Goal: Information Seeking & Learning: Check status

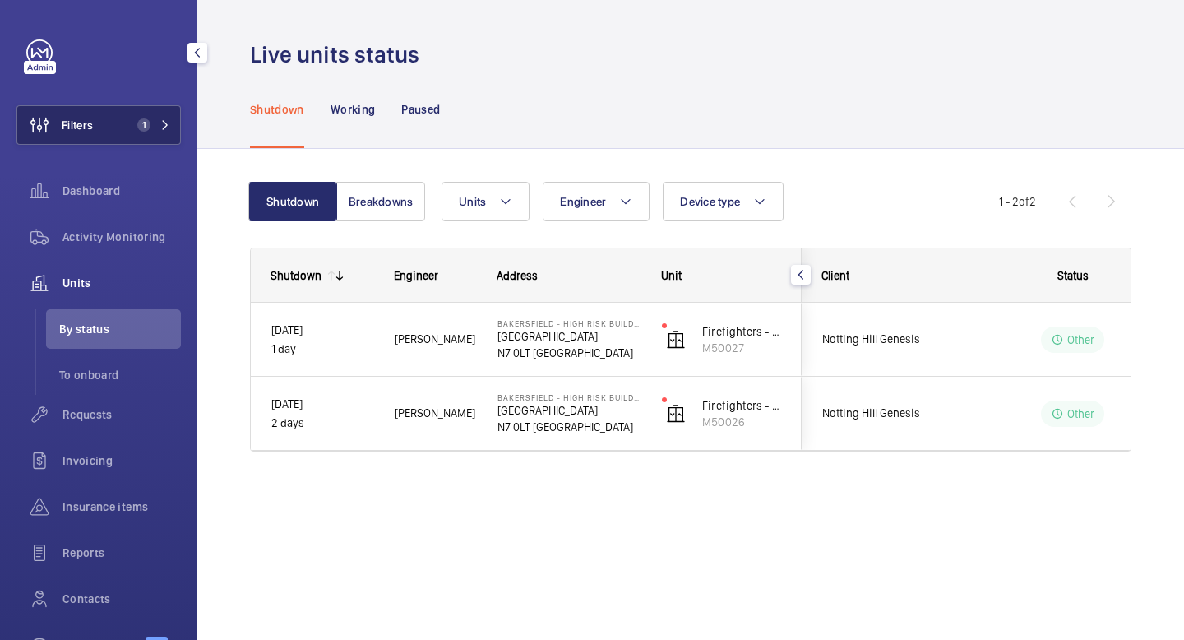
click at [151, 124] on span "1" at bounding box center [150, 124] width 39 height 13
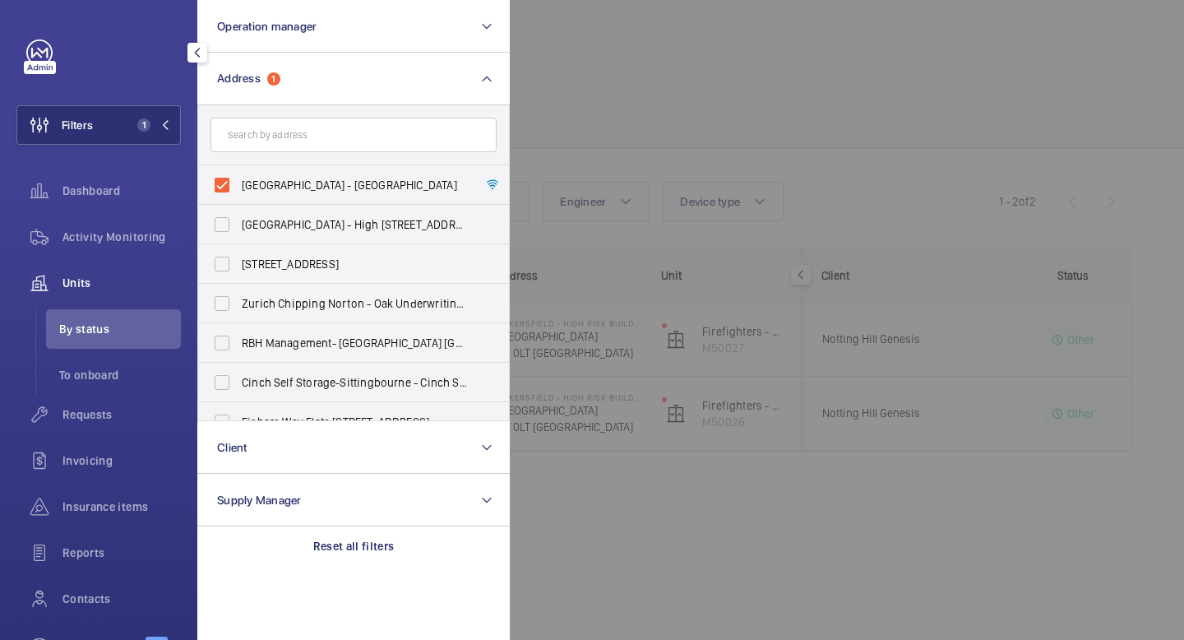
click at [626, 61] on div at bounding box center [1102, 320] width 1184 height 640
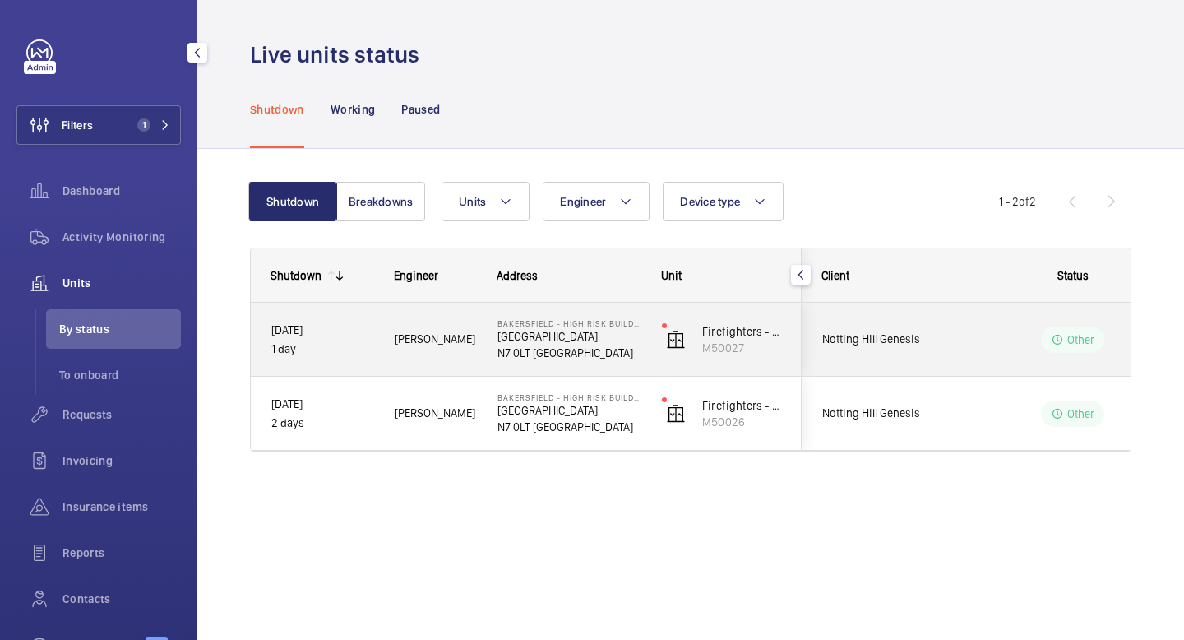
click at [906, 348] on span "Notting Hill Genesis" at bounding box center [885, 339] width 127 height 19
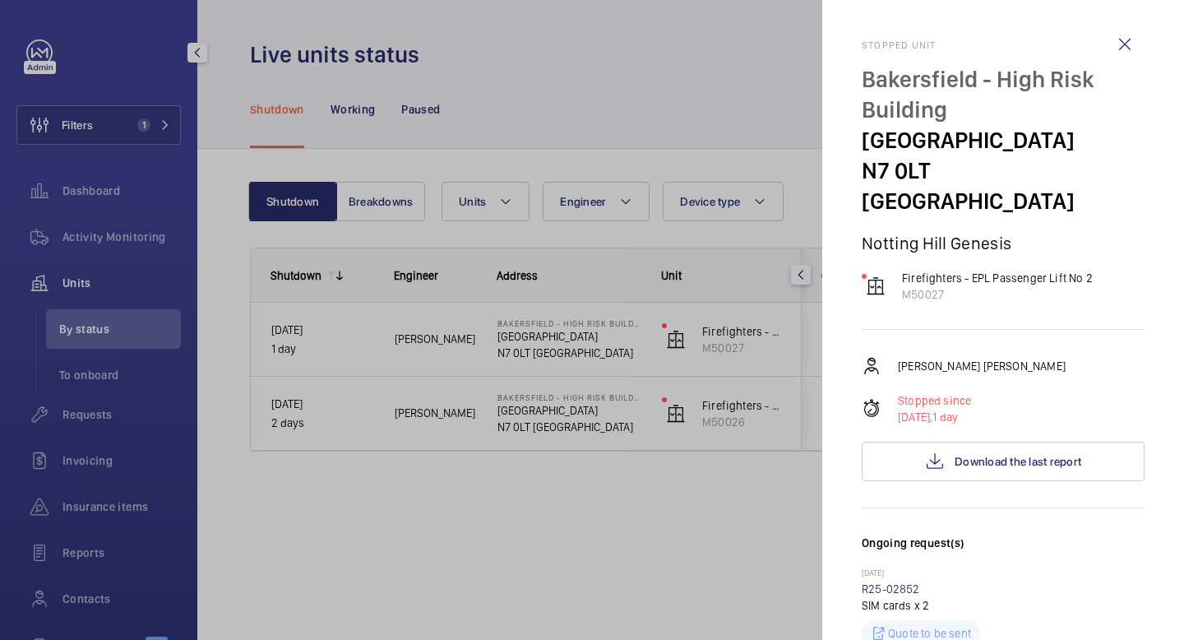
scroll to position [50, 0]
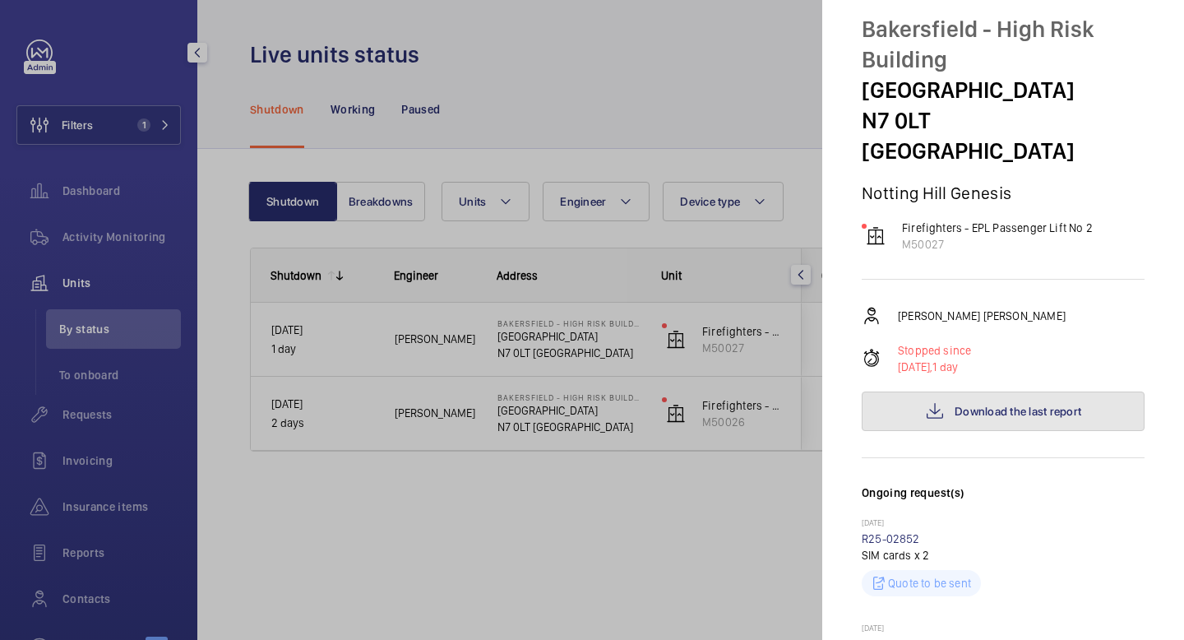
click at [950, 391] on button "Download the last report" at bounding box center [1003, 410] width 283 height 39
click at [641, 365] on div at bounding box center [592, 320] width 1184 height 640
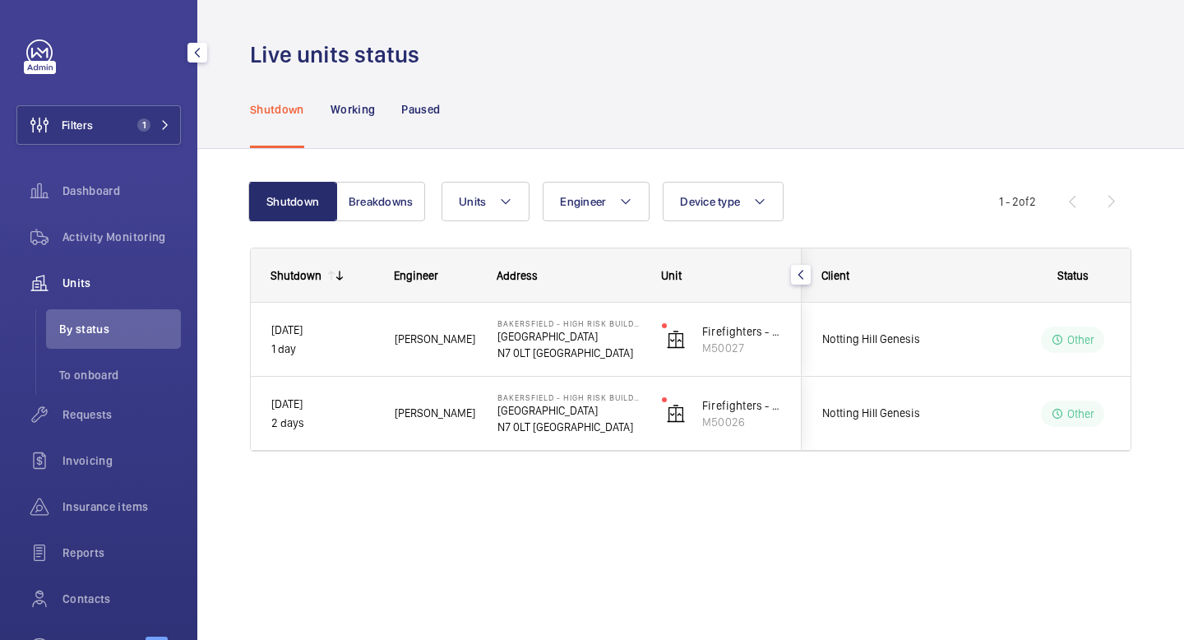
scroll to position [0, 0]
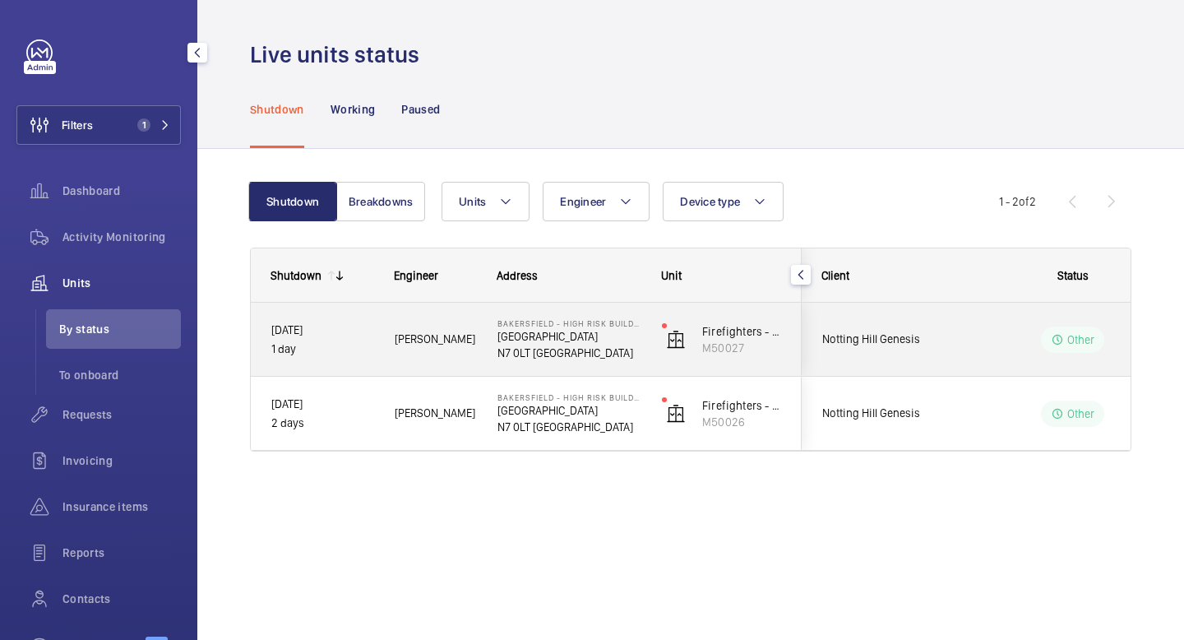
click at [972, 354] on div "Other" at bounding box center [1063, 339] width 225 height 59
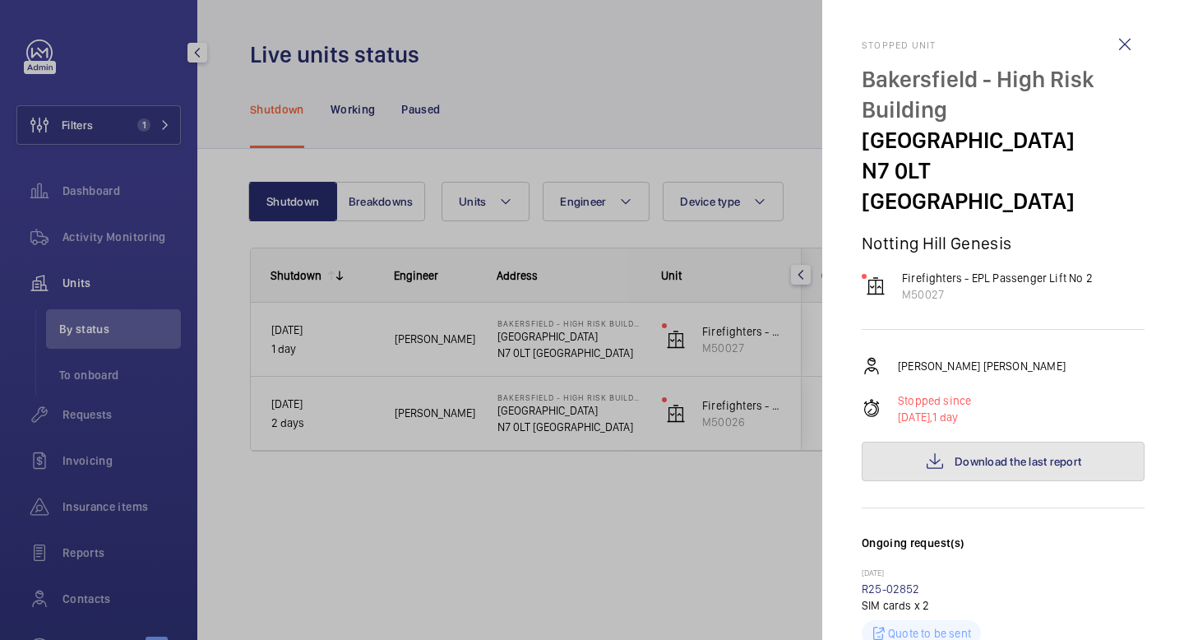
click at [937, 442] on button "Download the last report" at bounding box center [1003, 461] width 283 height 39
click at [681, 485] on div at bounding box center [592, 320] width 1184 height 640
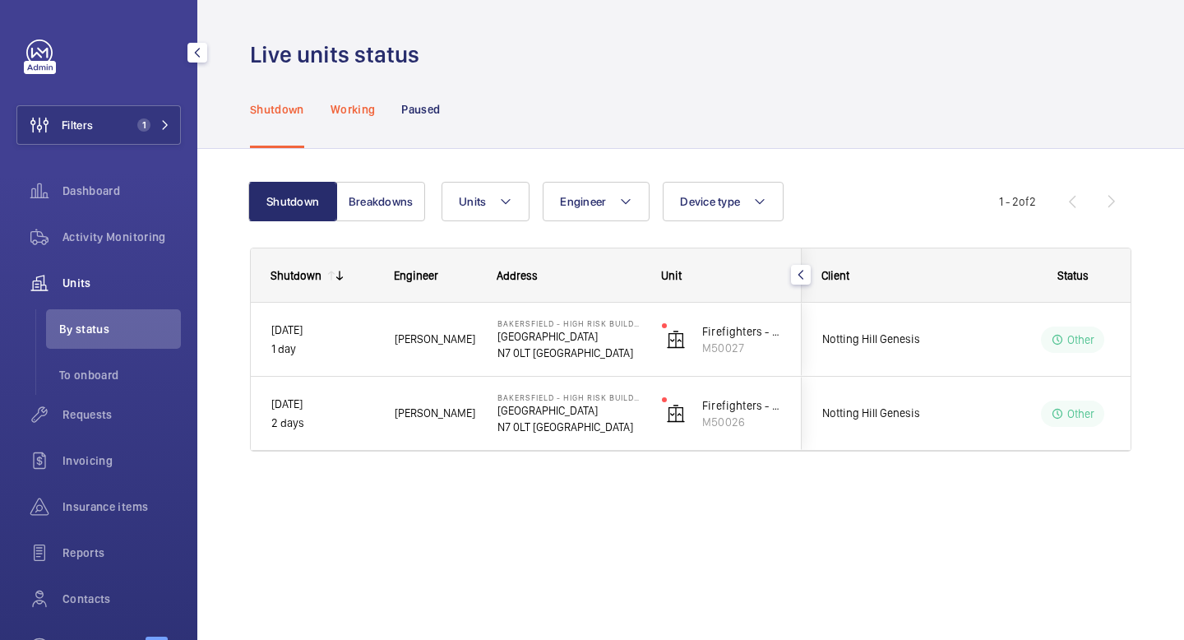
click at [355, 109] on p "Working" at bounding box center [353, 109] width 44 height 16
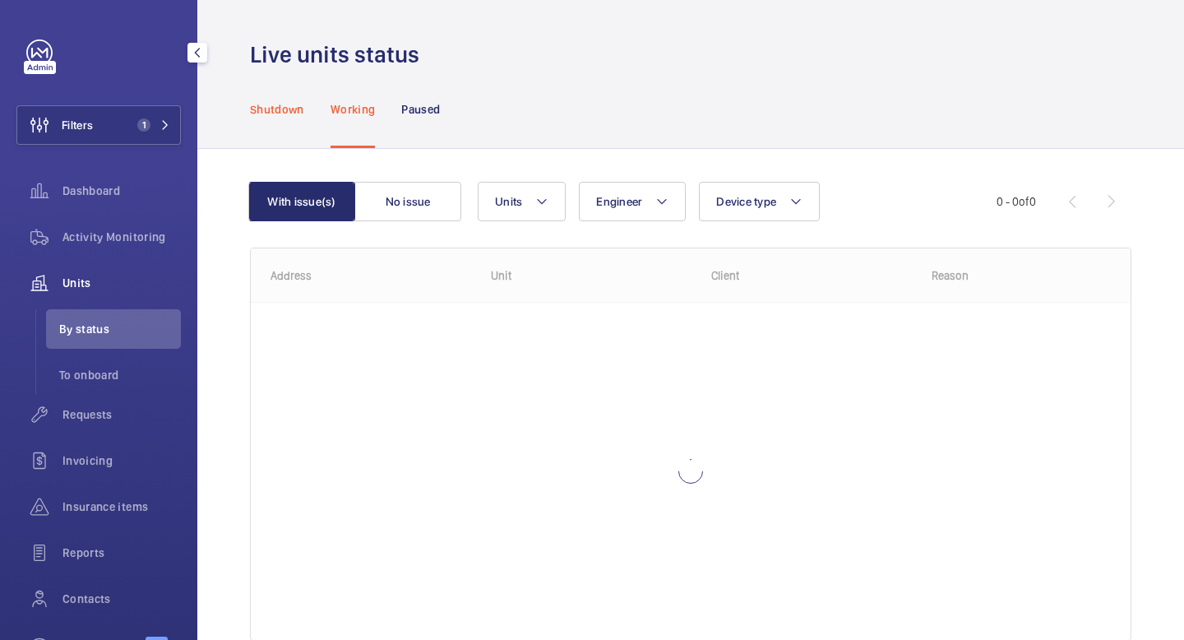
click at [287, 108] on p "Shutdown" at bounding box center [277, 109] width 54 height 16
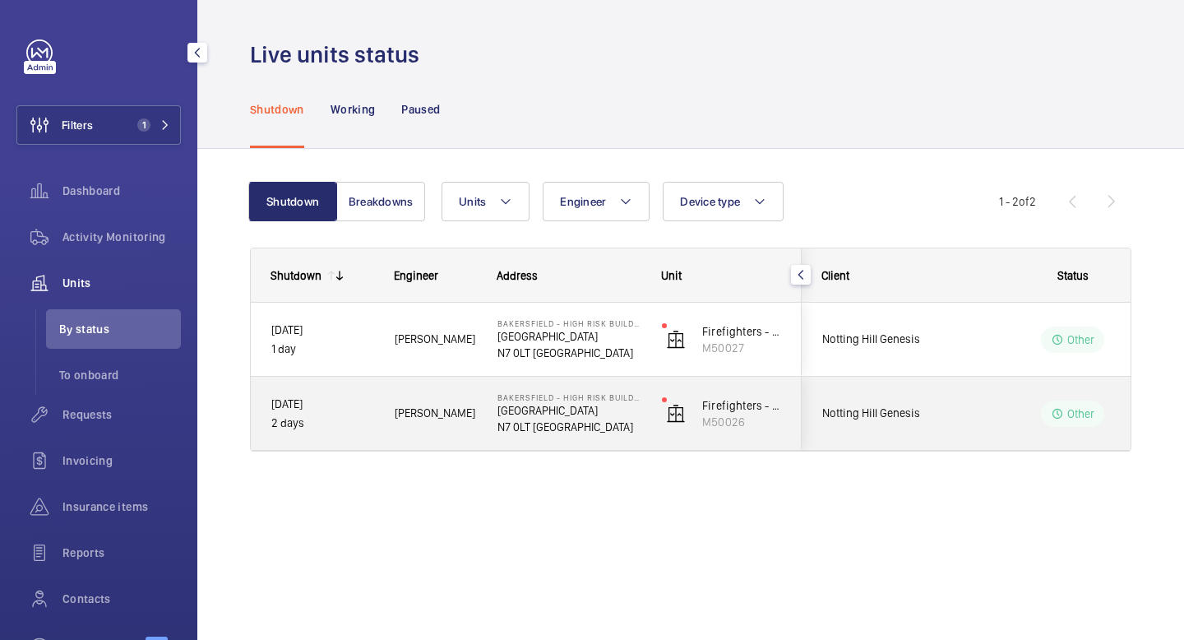
click at [1086, 410] on p "Other" at bounding box center [1082, 413] width 28 height 16
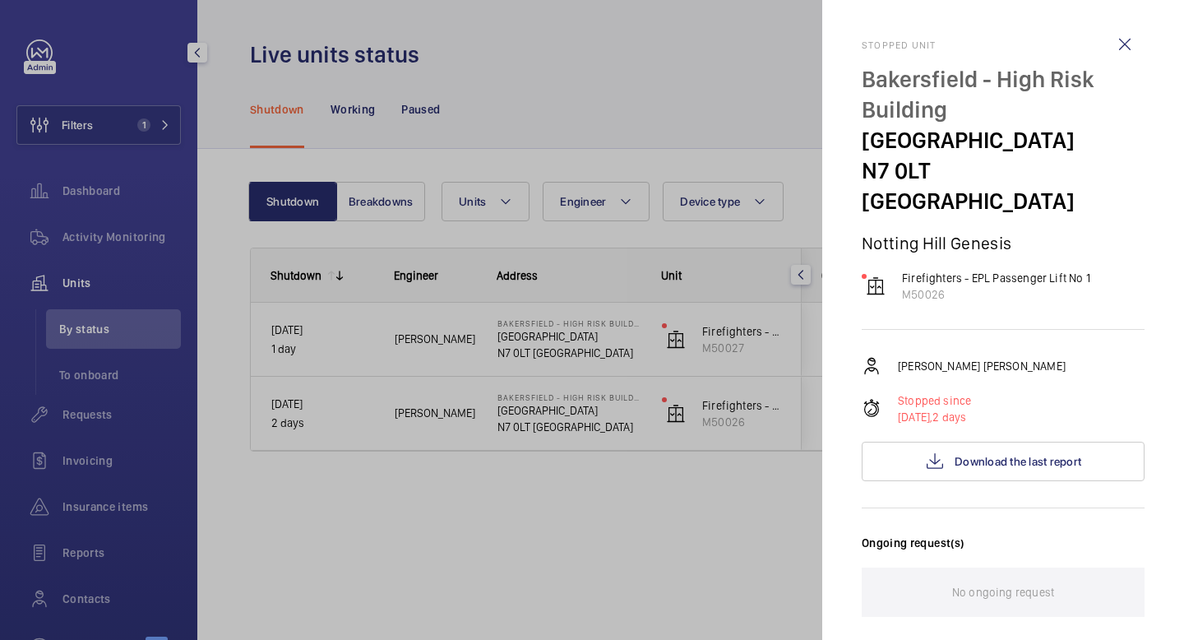
click at [739, 540] on div at bounding box center [592, 320] width 1184 height 640
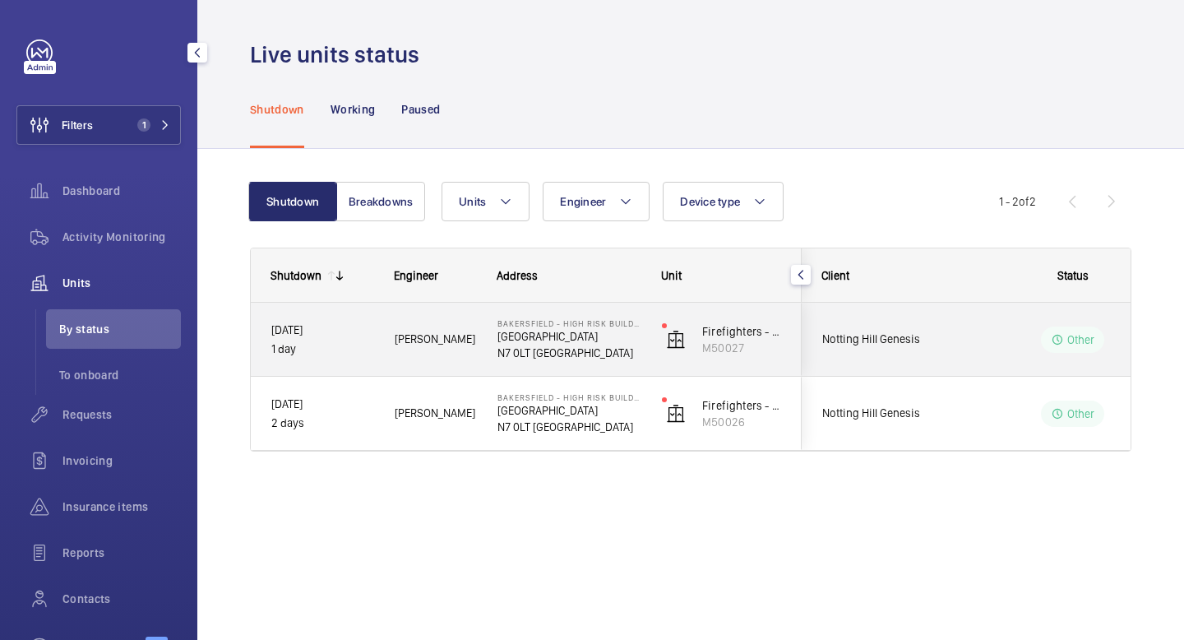
click at [1082, 338] on p "Other" at bounding box center [1082, 339] width 28 height 16
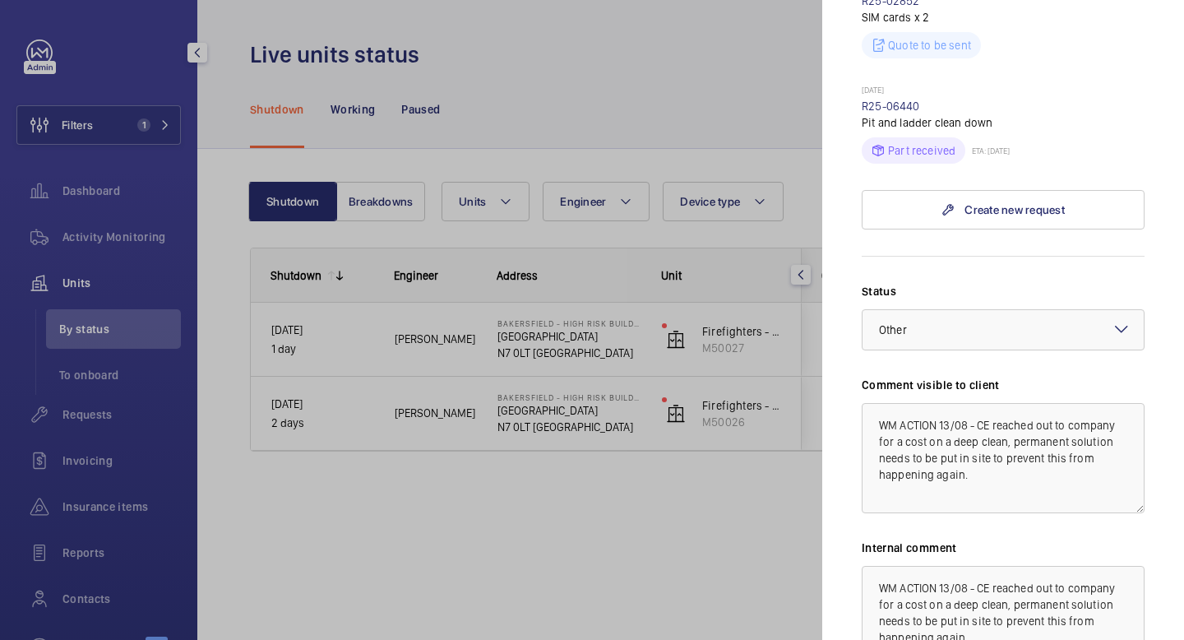
scroll to position [753, 0]
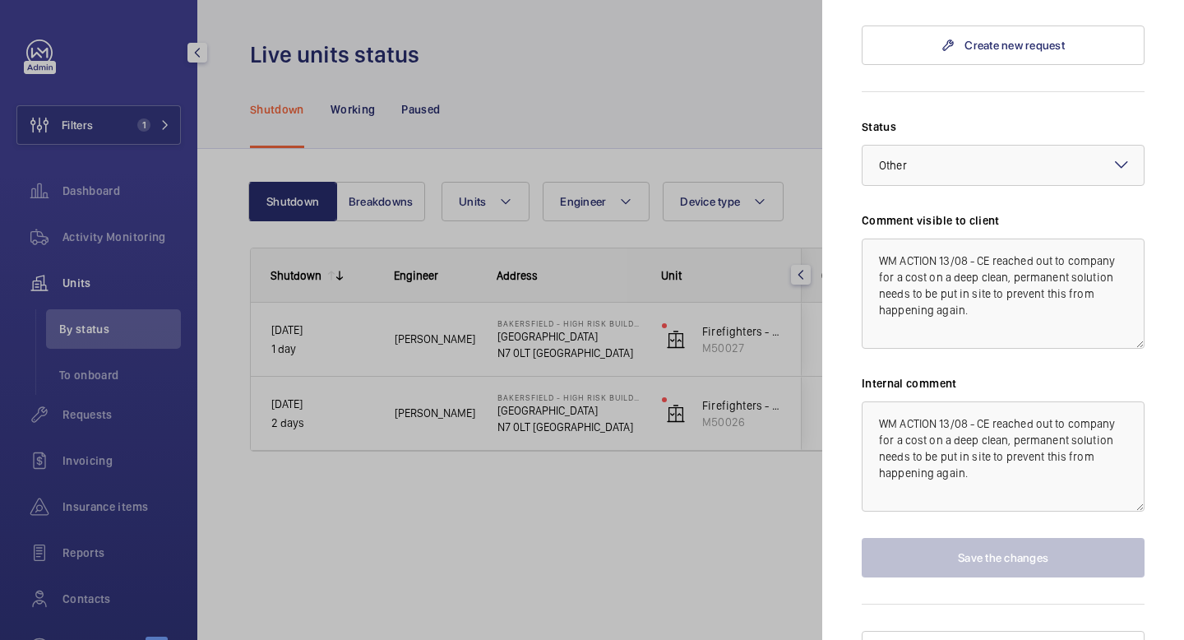
click at [705, 528] on div at bounding box center [592, 320] width 1184 height 640
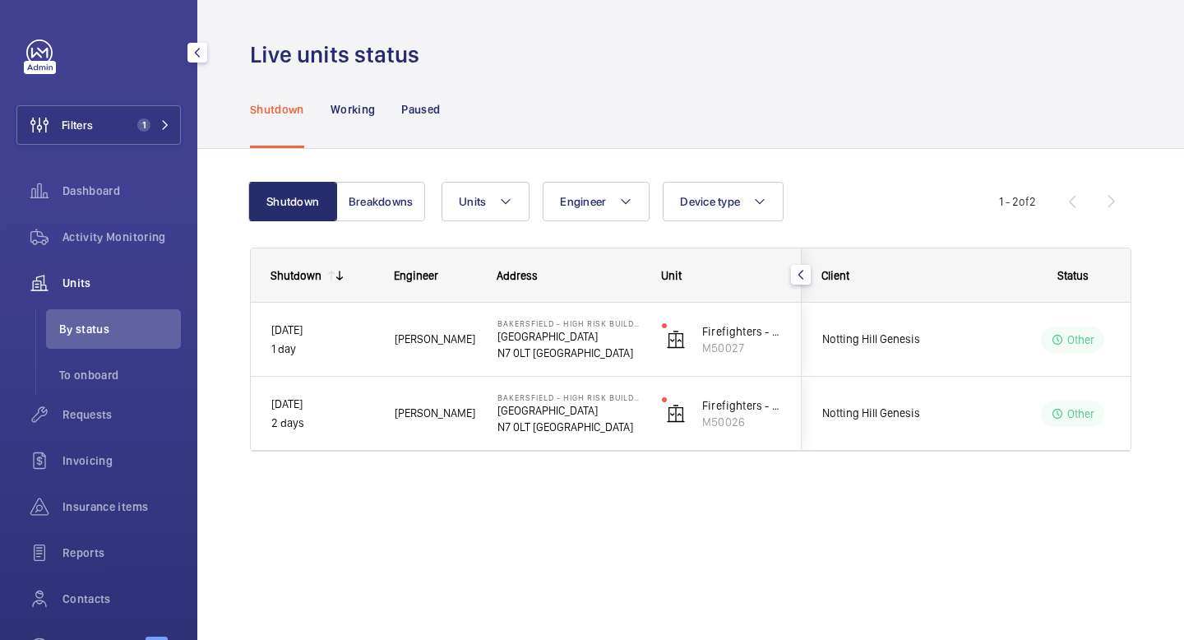
scroll to position [0, 0]
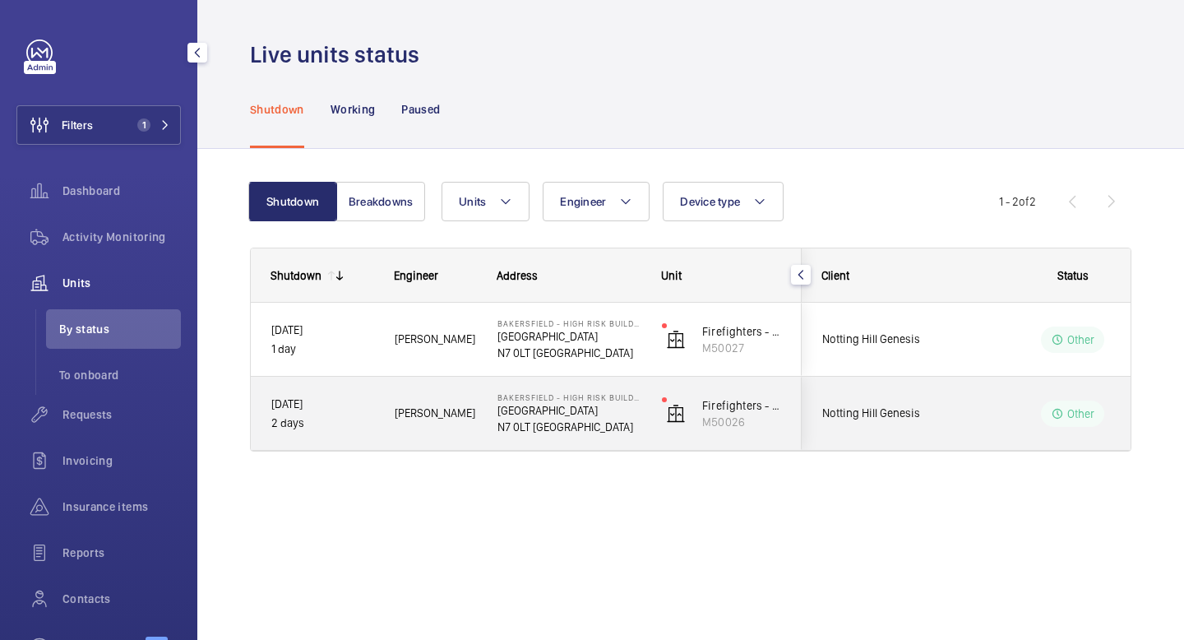
click at [1068, 410] on p "Other" at bounding box center [1082, 413] width 28 height 16
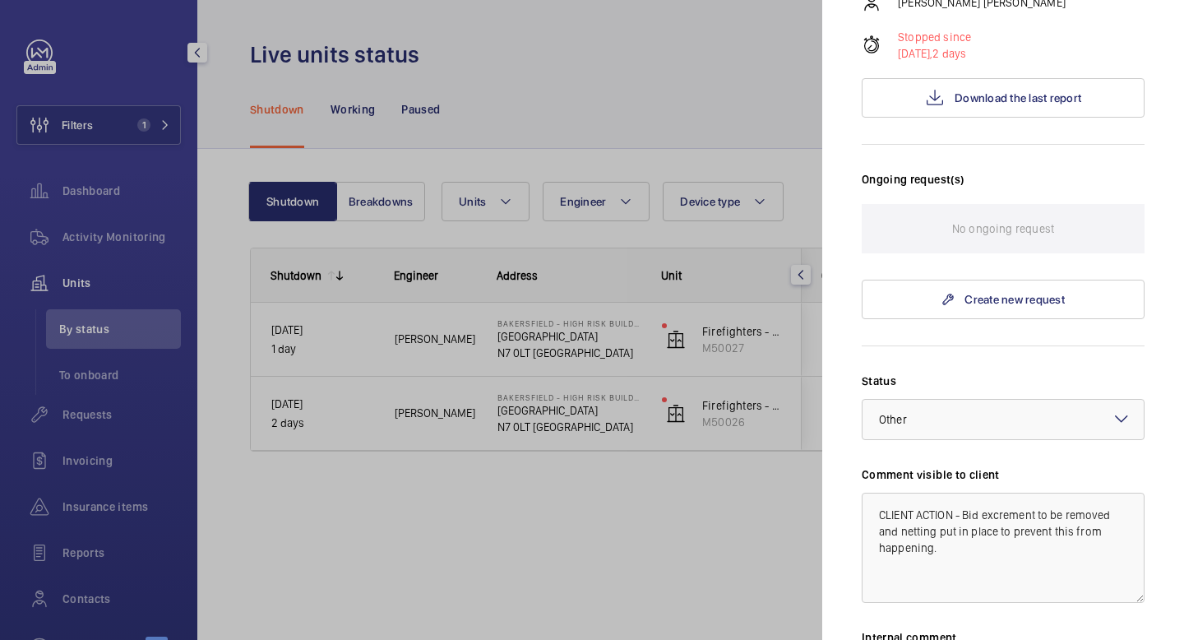
scroll to position [618, 0]
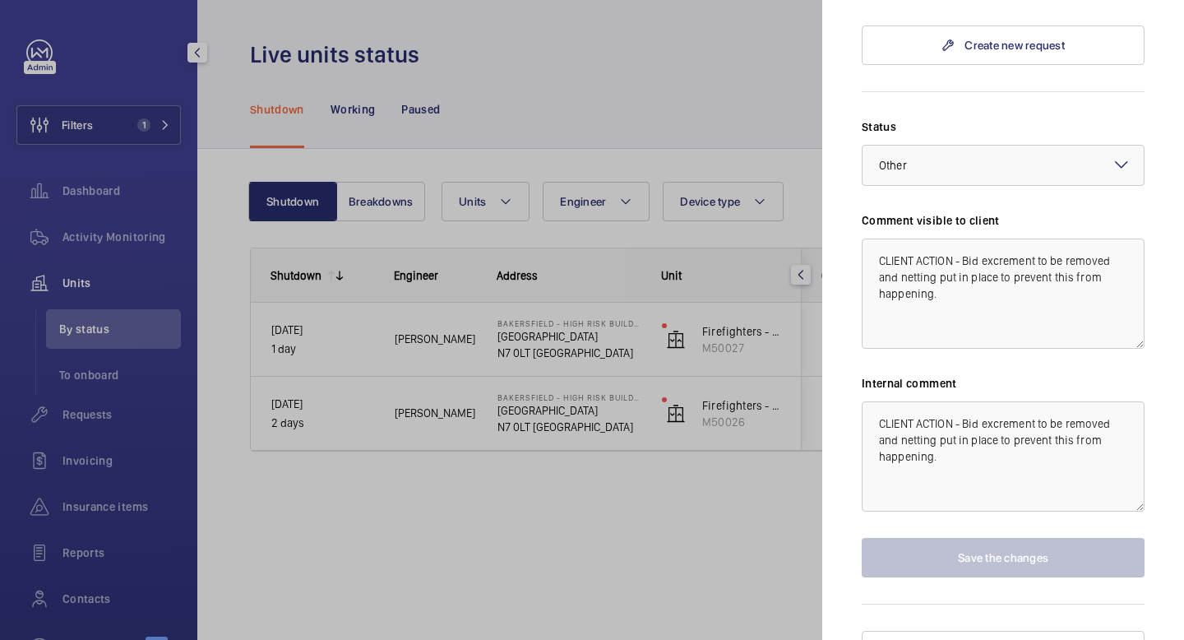
click at [748, 578] on div at bounding box center [592, 320] width 1184 height 640
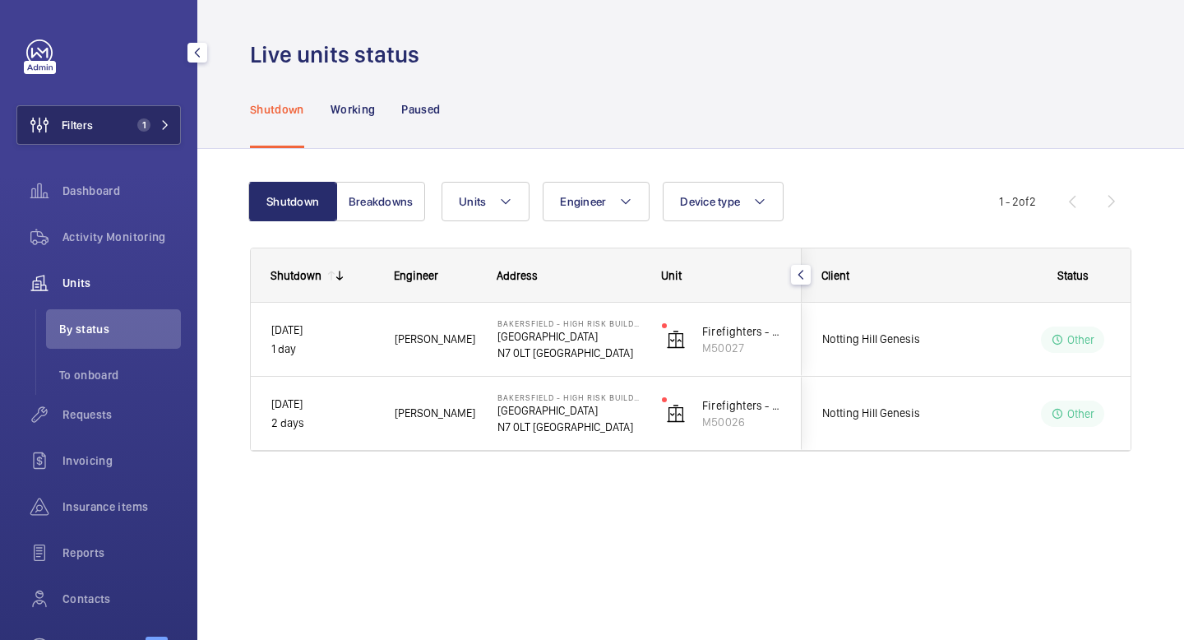
click at [113, 141] on button "Filters 1" at bounding box center [98, 124] width 164 height 39
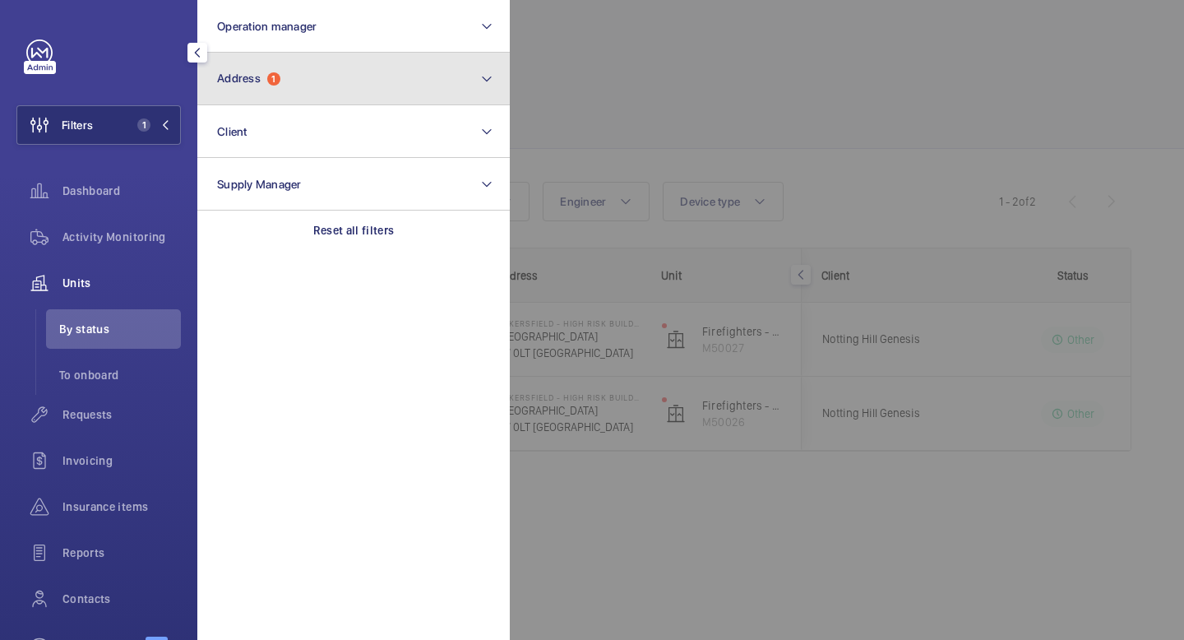
click at [320, 81] on button "Address 1" at bounding box center [353, 79] width 313 height 53
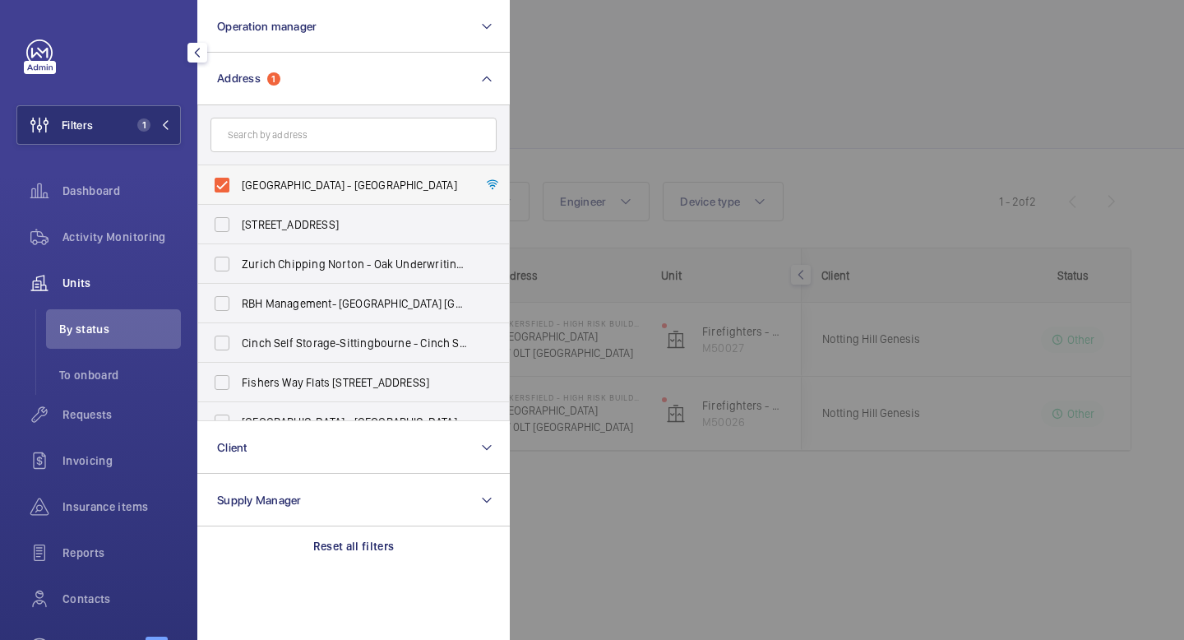
click at [221, 192] on label "[GEOGRAPHIC_DATA] - [GEOGRAPHIC_DATA]" at bounding box center [341, 184] width 286 height 39
click at [221, 192] on input "[GEOGRAPHIC_DATA] - [GEOGRAPHIC_DATA]" at bounding box center [222, 185] width 33 height 33
checkbox input "false"
click at [257, 161] on form at bounding box center [353, 135] width 311 height 60
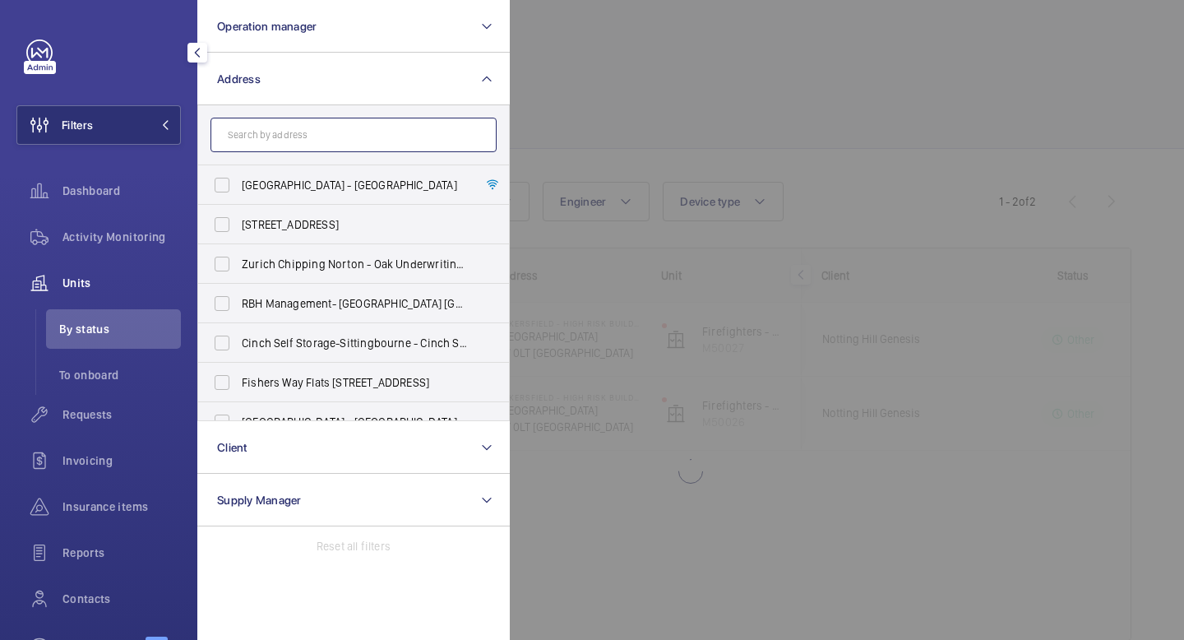
click at [272, 141] on input "text" at bounding box center [354, 135] width 286 height 35
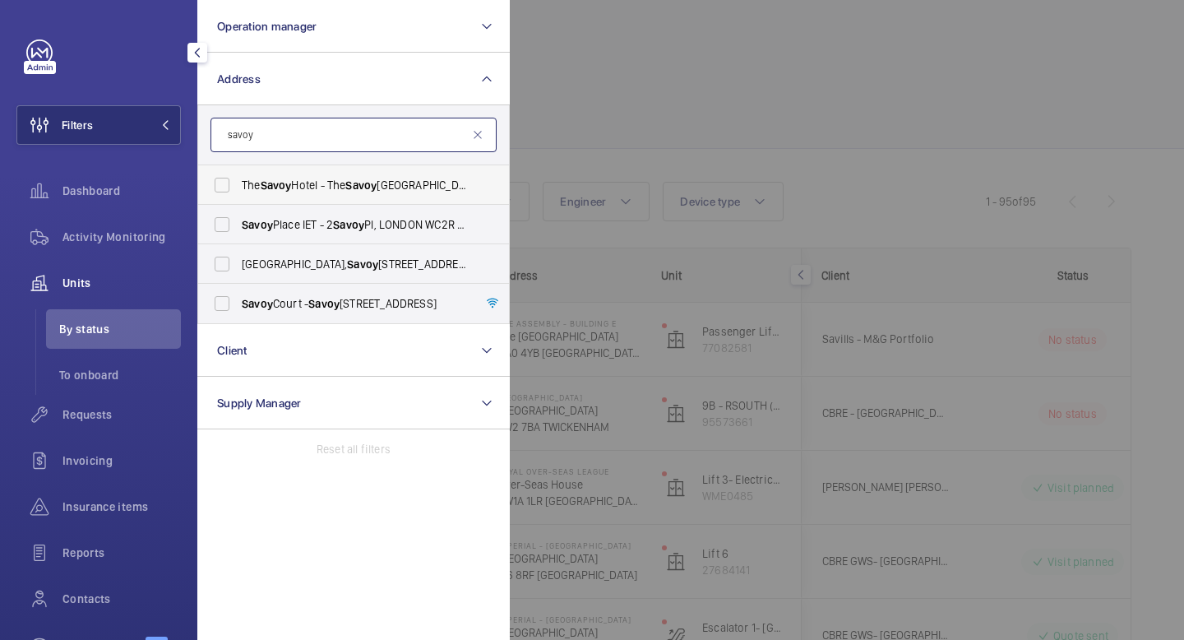
type input "savoy"
click at [224, 188] on label "The [GEOGRAPHIC_DATA] - [GEOGRAPHIC_DATA]" at bounding box center [341, 184] width 286 height 39
click at [224, 188] on input "The [GEOGRAPHIC_DATA] - [GEOGRAPHIC_DATA]" at bounding box center [222, 185] width 33 height 33
checkbox input "true"
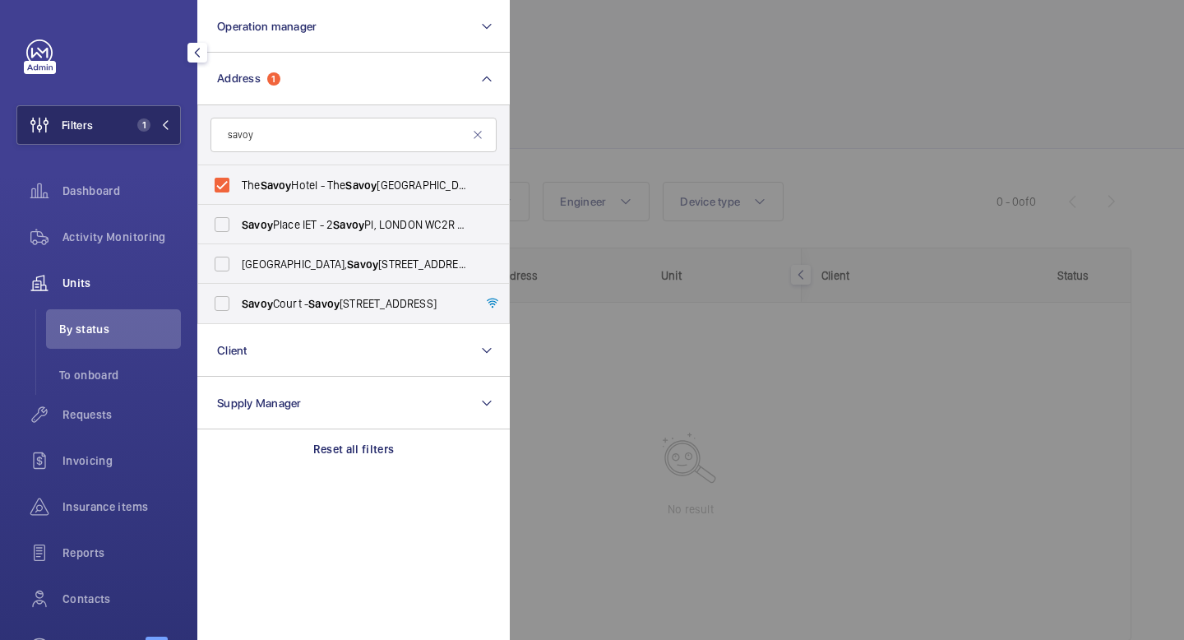
click at [161, 122] on mat-icon at bounding box center [165, 125] width 10 height 10
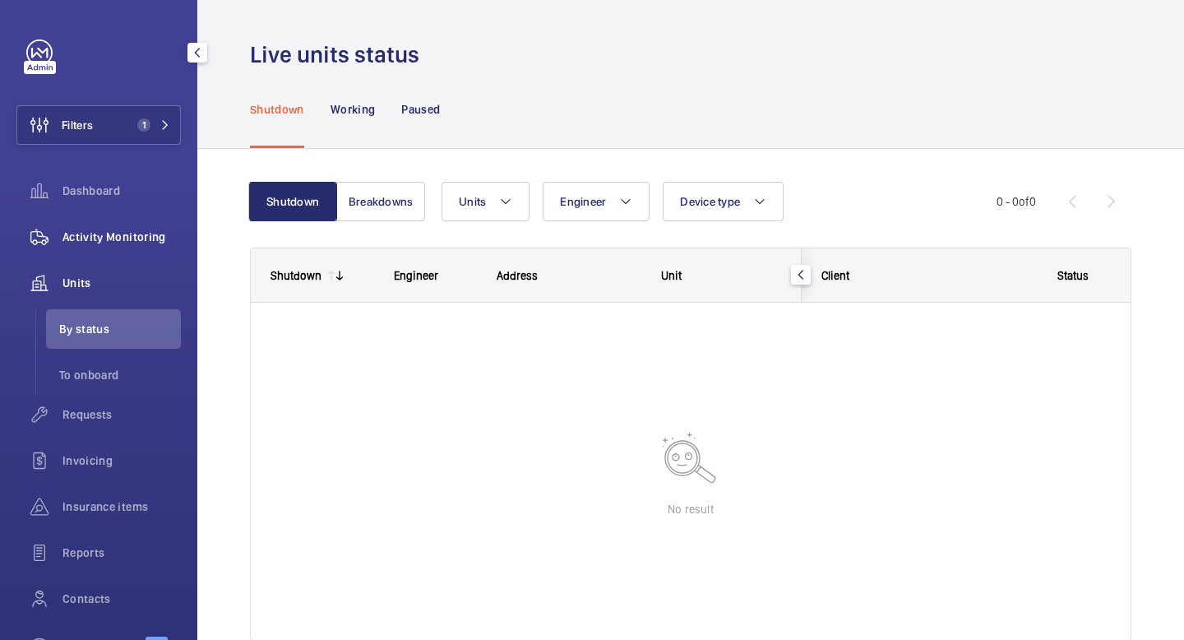
drag, startPoint x: 83, startPoint y: 274, endPoint x: 83, endPoint y: 254, distance: 19.7
click at [83, 254] on nav "Dashboard Activity Monitoring Units By status To onboard Requests Invoicing Ins…" at bounding box center [98, 421] width 164 height 500
click at [83, 254] on div "Activity Monitoring" at bounding box center [98, 236] width 164 height 39
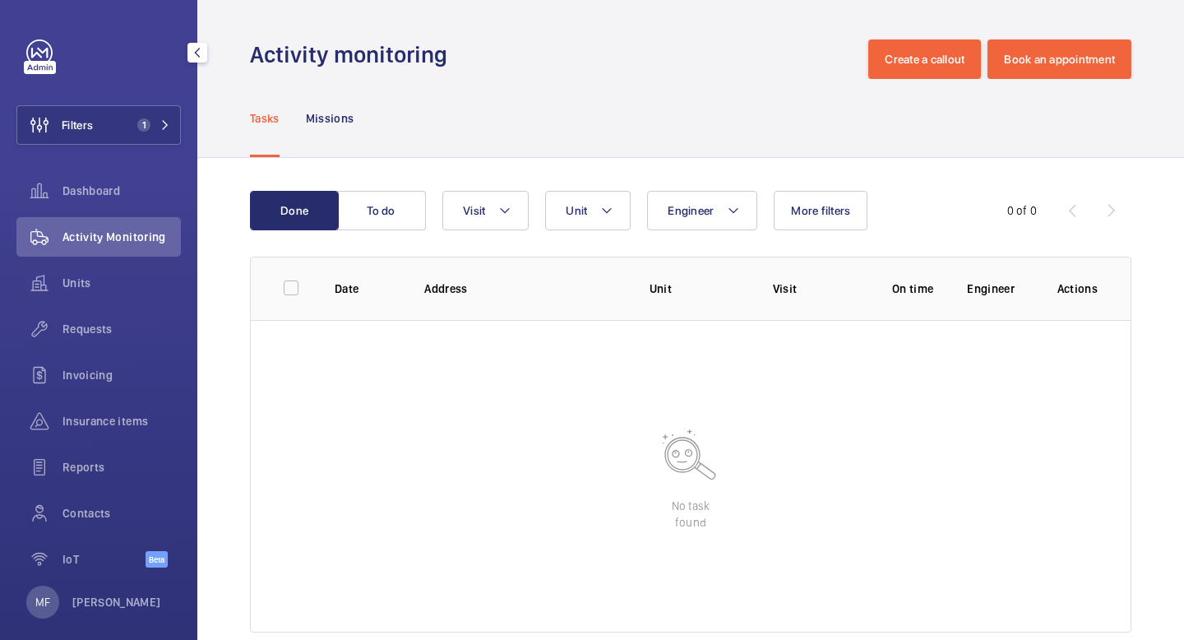
click at [86, 239] on span "Activity Monitoring" at bounding box center [122, 237] width 118 height 16
click at [336, 120] on p "Missions" at bounding box center [330, 118] width 49 height 16
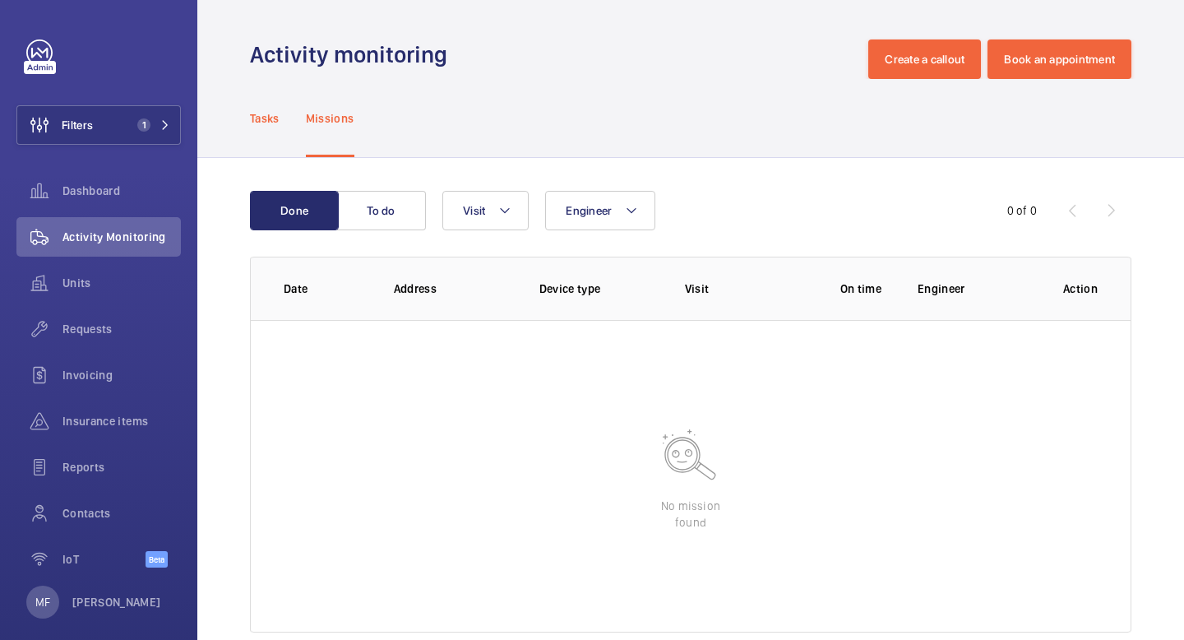
click at [279, 127] on div "Tasks" at bounding box center [265, 118] width 30 height 78
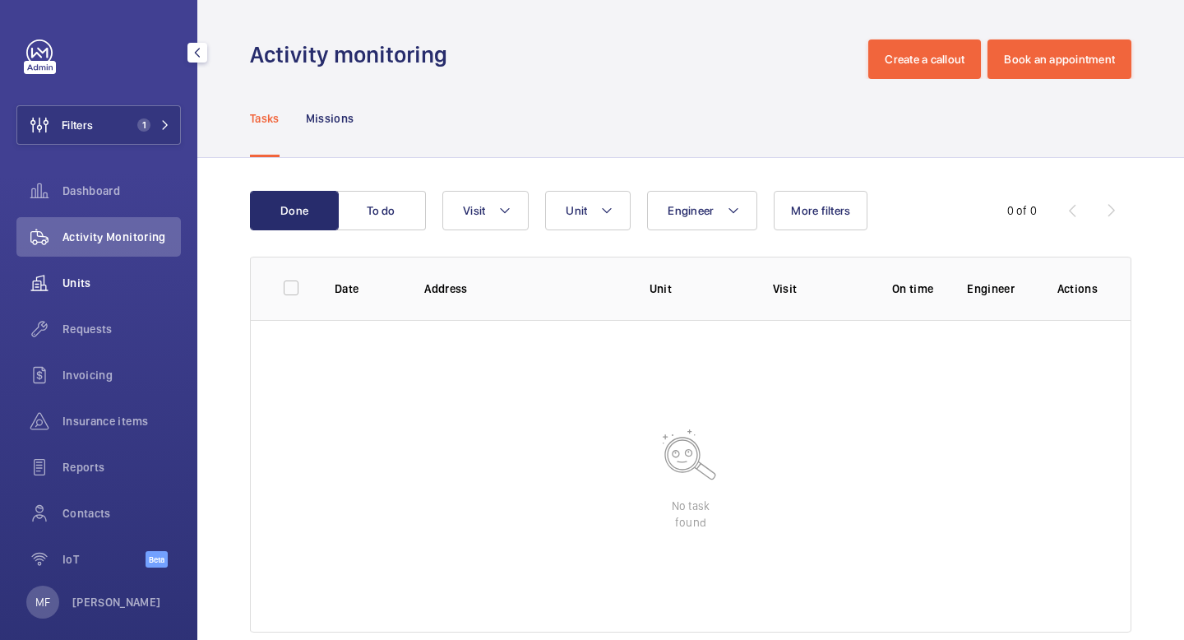
click at [83, 298] on div "Units" at bounding box center [98, 282] width 164 height 39
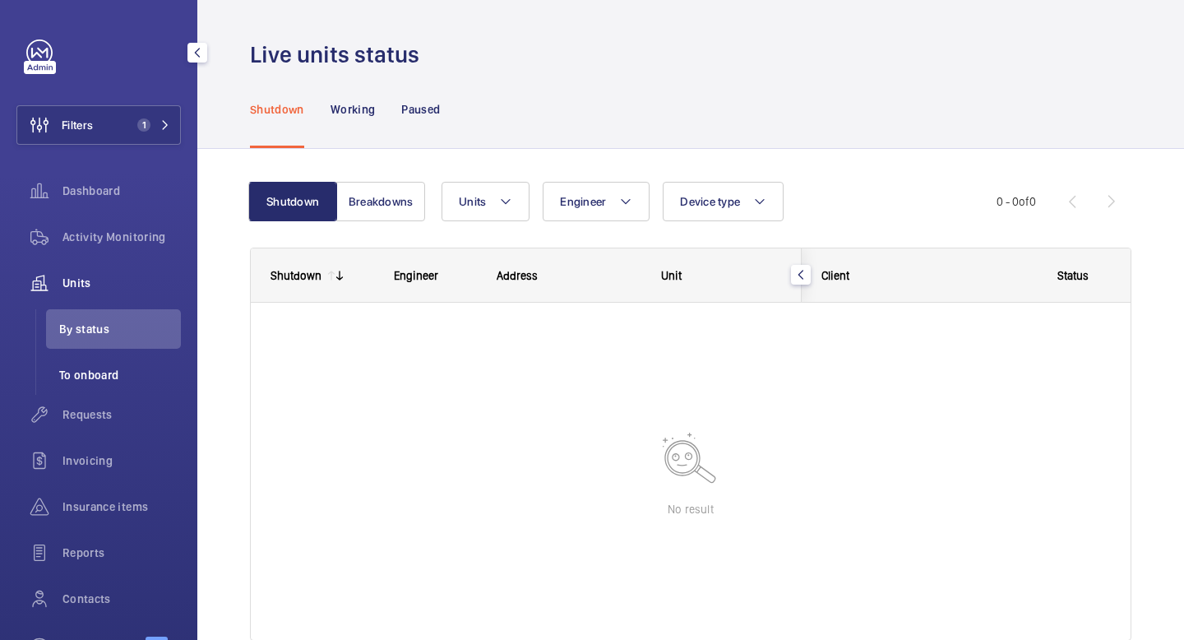
click at [85, 385] on li "To onboard" at bounding box center [113, 374] width 135 height 39
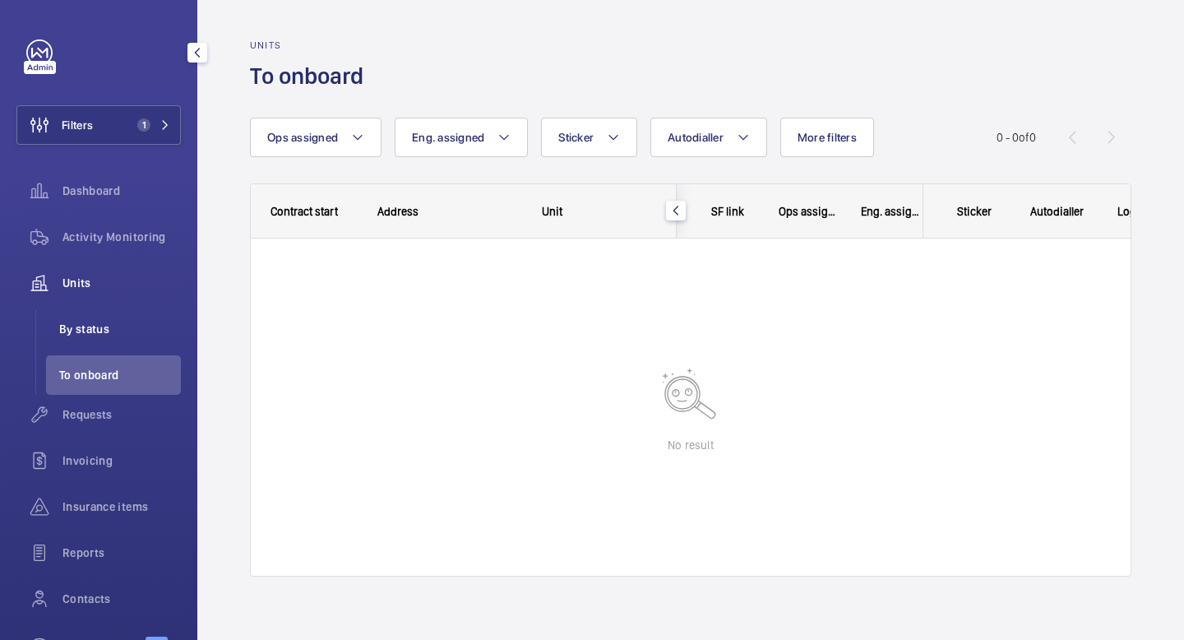
click at [90, 327] on span "By status" at bounding box center [120, 329] width 122 height 16
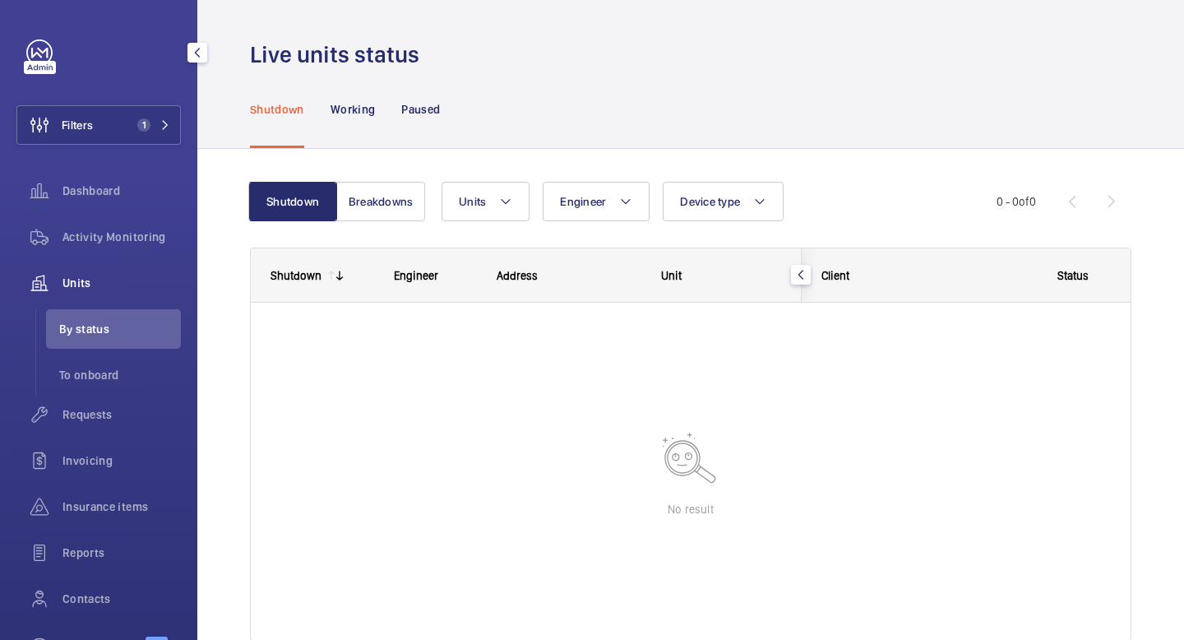
click at [84, 280] on span "Units" at bounding box center [122, 283] width 118 height 16
click at [158, 127] on span "1" at bounding box center [150, 124] width 39 height 13
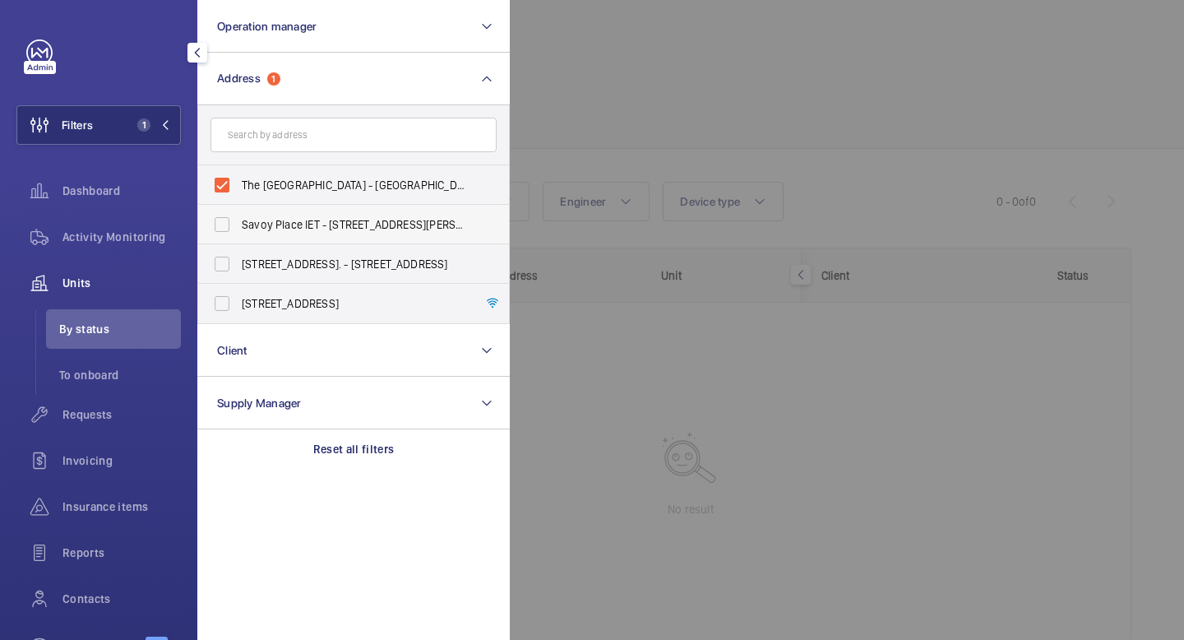
click at [276, 221] on span "Savoy Place IET - [STREET_ADDRESS][PERSON_NAME]" at bounding box center [355, 224] width 226 height 16
click at [239, 221] on input "Savoy Place IET - [STREET_ADDRESS][PERSON_NAME]" at bounding box center [222, 224] width 33 height 33
checkbox input "true"
click at [224, 183] on label "The [GEOGRAPHIC_DATA] - [GEOGRAPHIC_DATA]" at bounding box center [341, 184] width 286 height 39
click at [224, 183] on input "The [GEOGRAPHIC_DATA] - [GEOGRAPHIC_DATA]" at bounding box center [222, 185] width 33 height 33
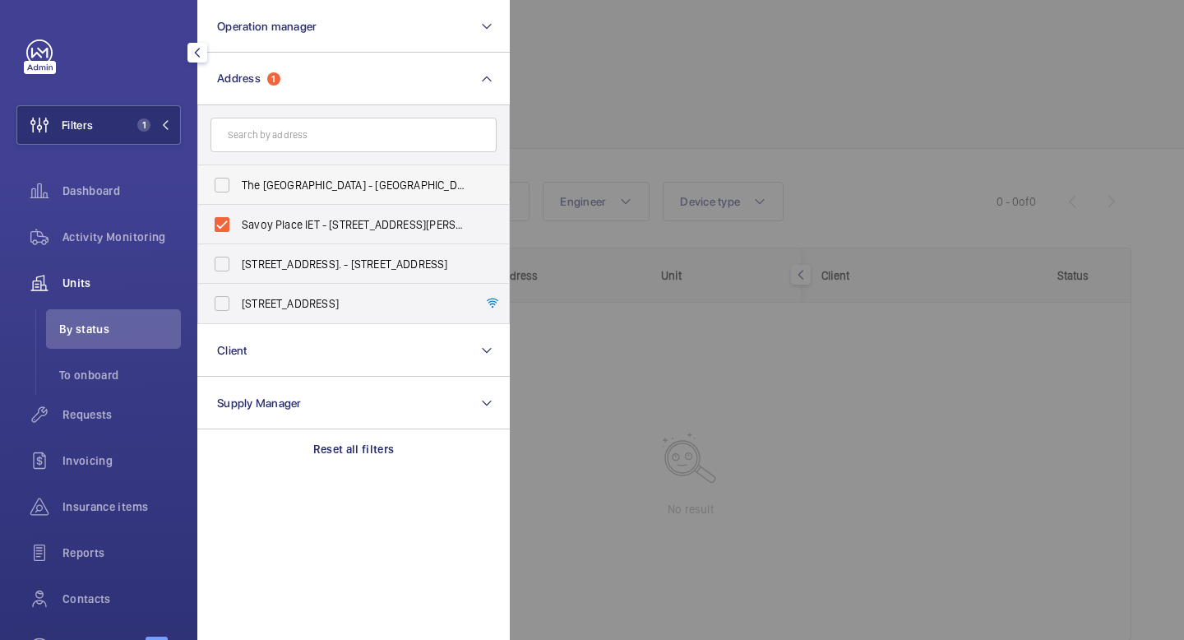
click at [428, 192] on span "The [GEOGRAPHIC_DATA] - [GEOGRAPHIC_DATA]" at bounding box center [355, 185] width 226 height 16
click at [239, 192] on input "The [GEOGRAPHIC_DATA] - [GEOGRAPHIC_DATA]" at bounding box center [222, 185] width 33 height 33
checkbox input "true"
click at [224, 226] on label "Savoy Place IET - [STREET_ADDRESS][PERSON_NAME]" at bounding box center [341, 224] width 286 height 39
click at [224, 226] on input "Savoy Place IET - [STREET_ADDRESS][PERSON_NAME]" at bounding box center [222, 224] width 33 height 33
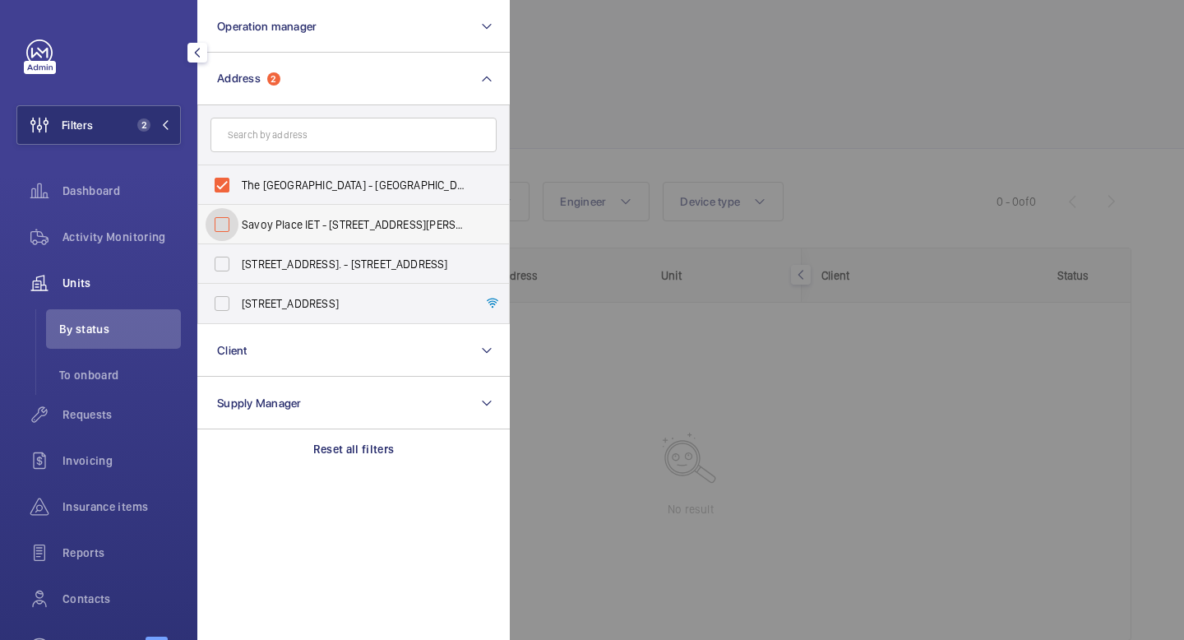
checkbox input "false"
click at [229, 194] on label "The [GEOGRAPHIC_DATA] - [GEOGRAPHIC_DATA]" at bounding box center [341, 184] width 286 height 39
click at [229, 194] on input "The [GEOGRAPHIC_DATA] - [GEOGRAPHIC_DATA]" at bounding box center [222, 185] width 33 height 33
checkbox input "false"
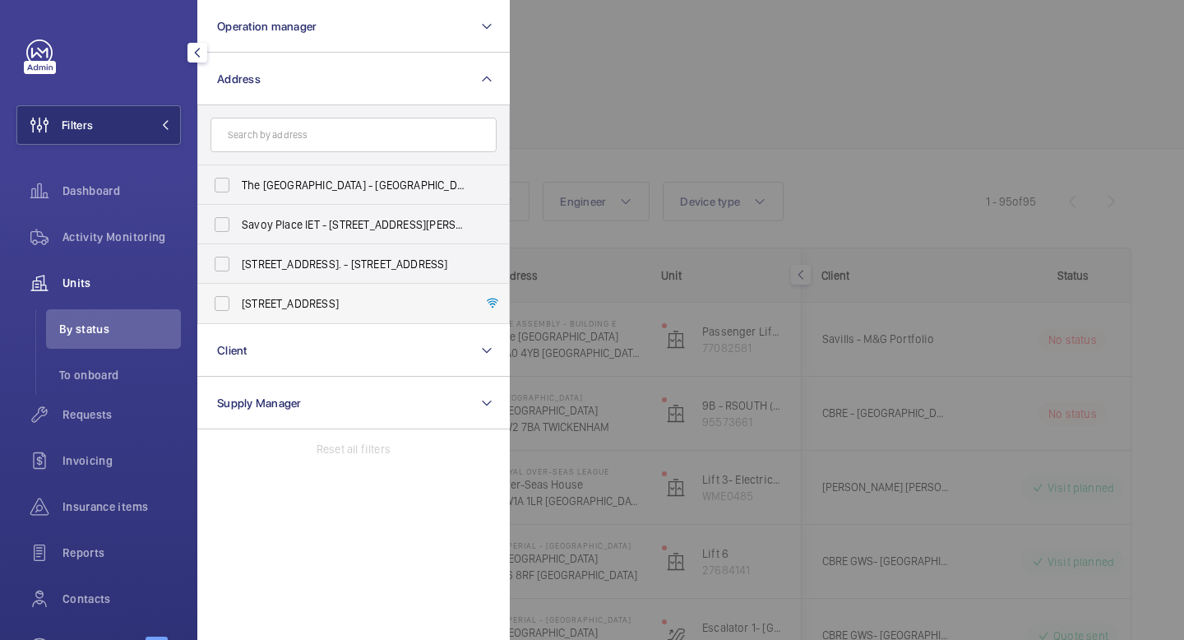
click at [268, 302] on span "[STREET_ADDRESS]" at bounding box center [355, 303] width 226 height 16
click at [239, 302] on input "[STREET_ADDRESS]" at bounding box center [222, 303] width 33 height 33
checkbox input "true"
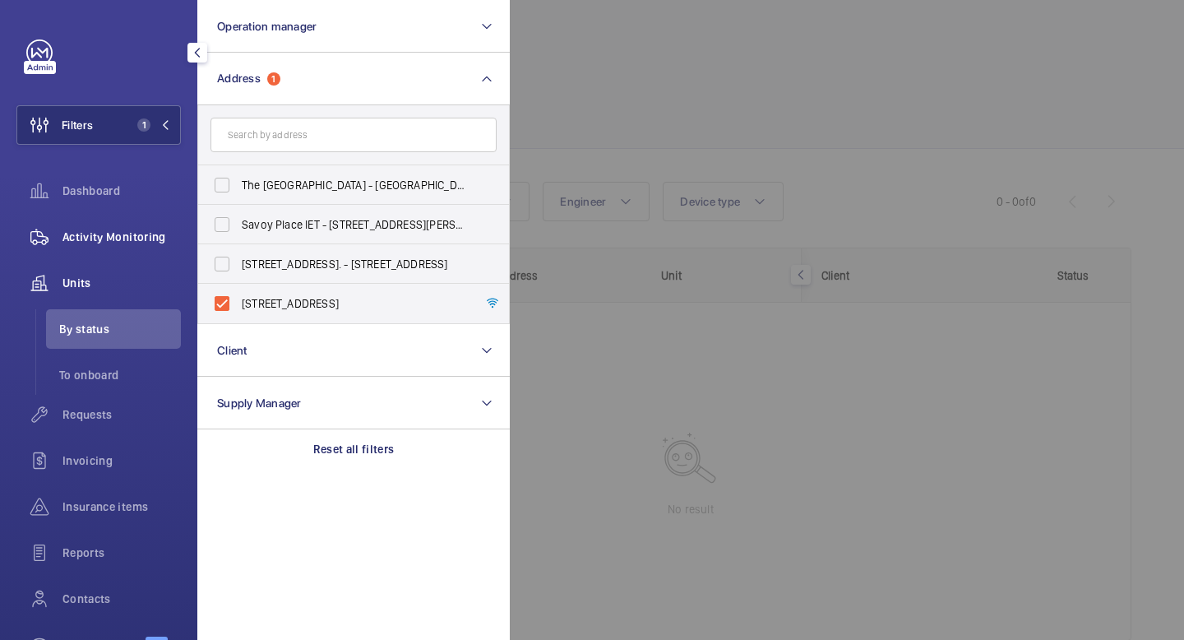
click at [89, 243] on span "Activity Monitoring" at bounding box center [122, 237] width 118 height 16
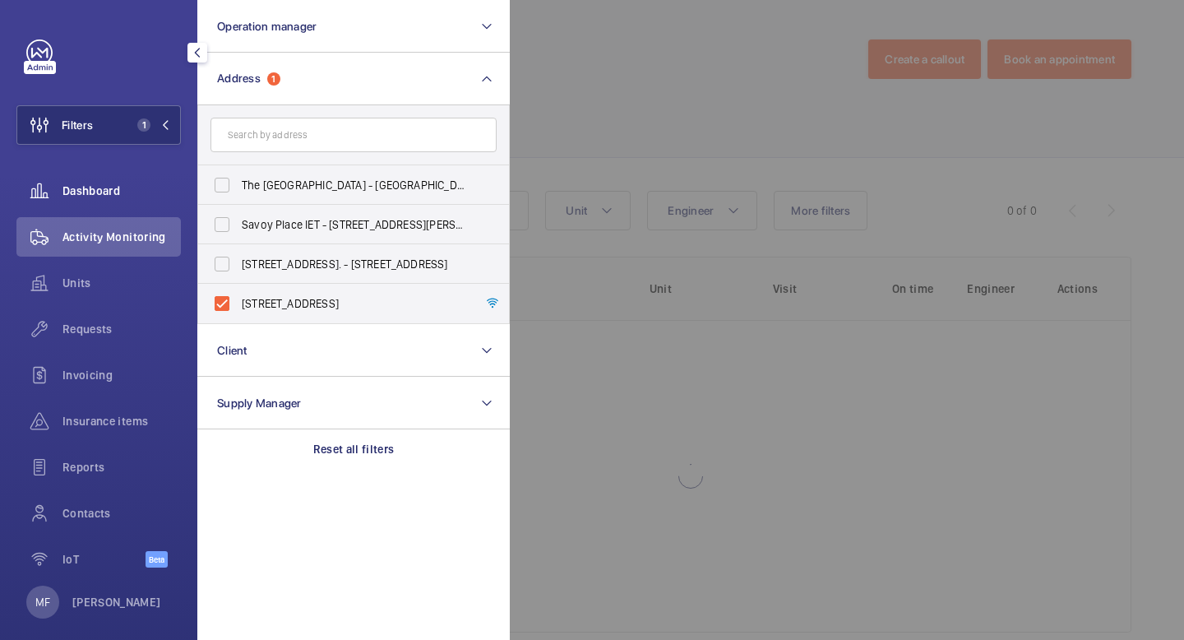
click at [88, 190] on span "Dashboard" at bounding box center [122, 191] width 118 height 16
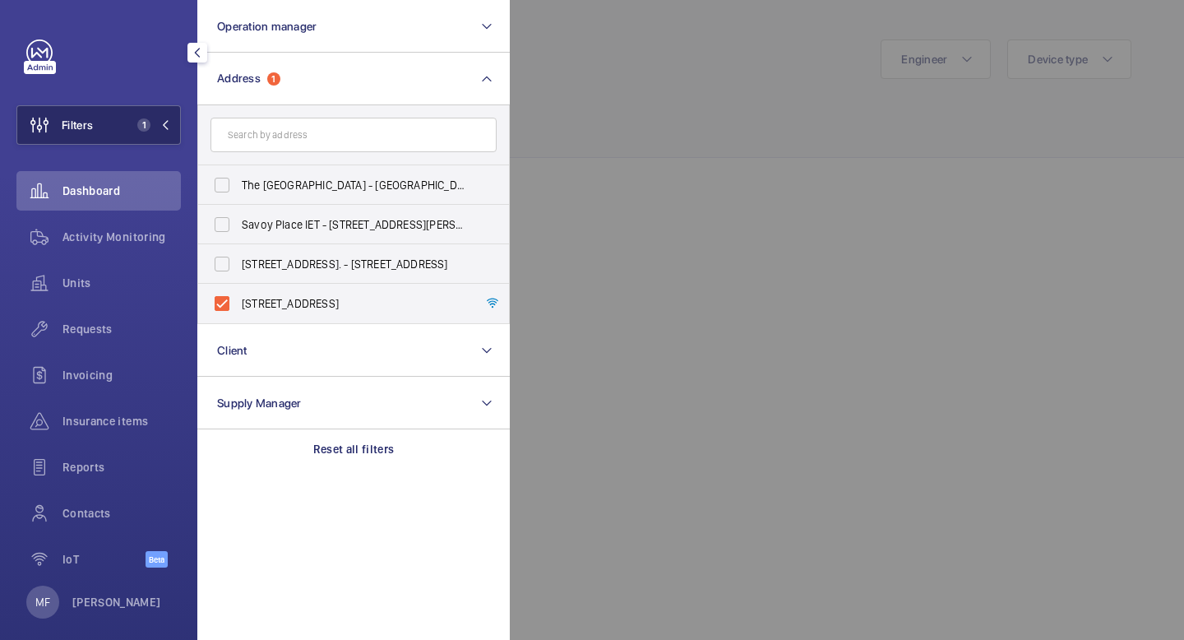
click at [169, 120] on mat-icon at bounding box center [165, 125] width 10 height 10
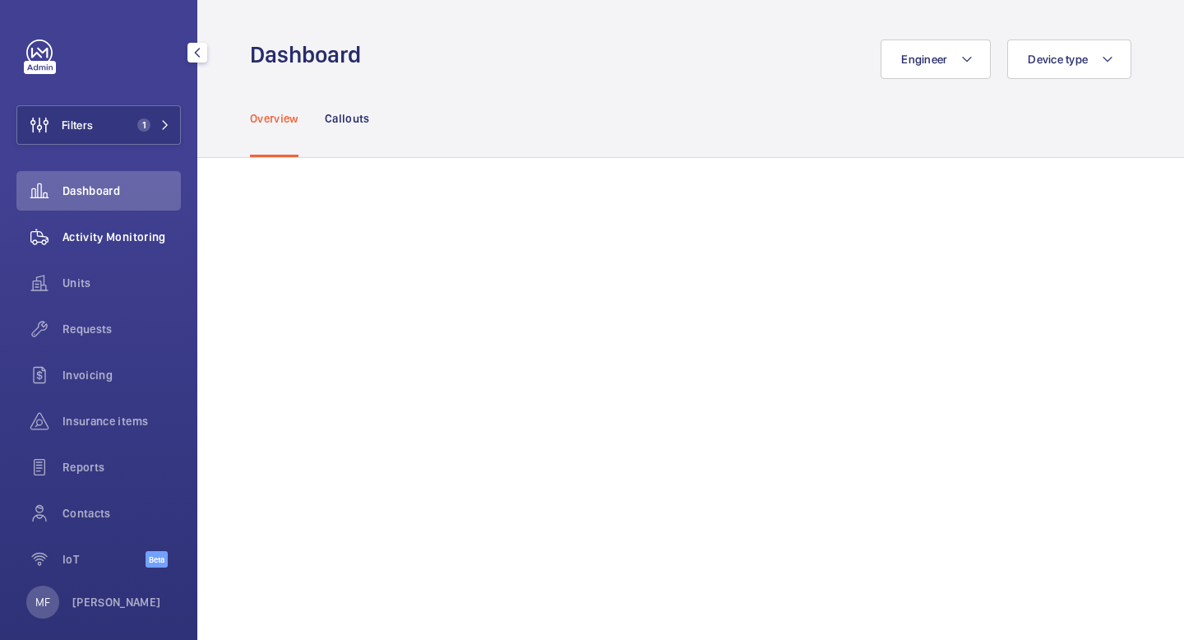
click at [123, 246] on div "Activity Monitoring" at bounding box center [98, 236] width 164 height 39
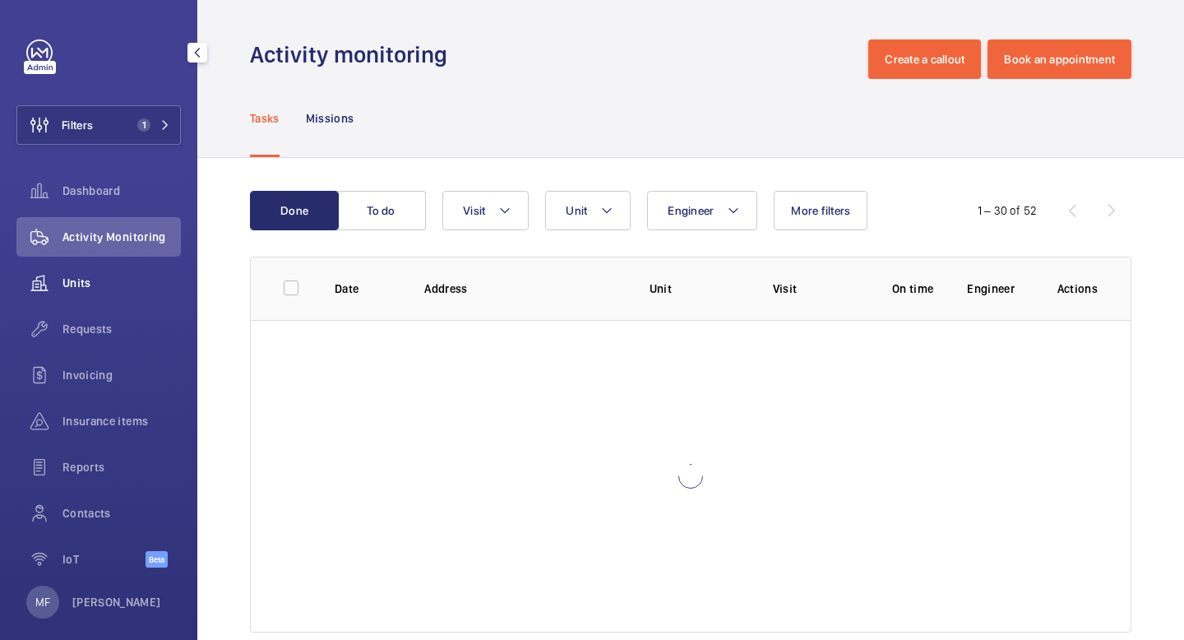
click at [91, 285] on span "Units" at bounding box center [122, 283] width 118 height 16
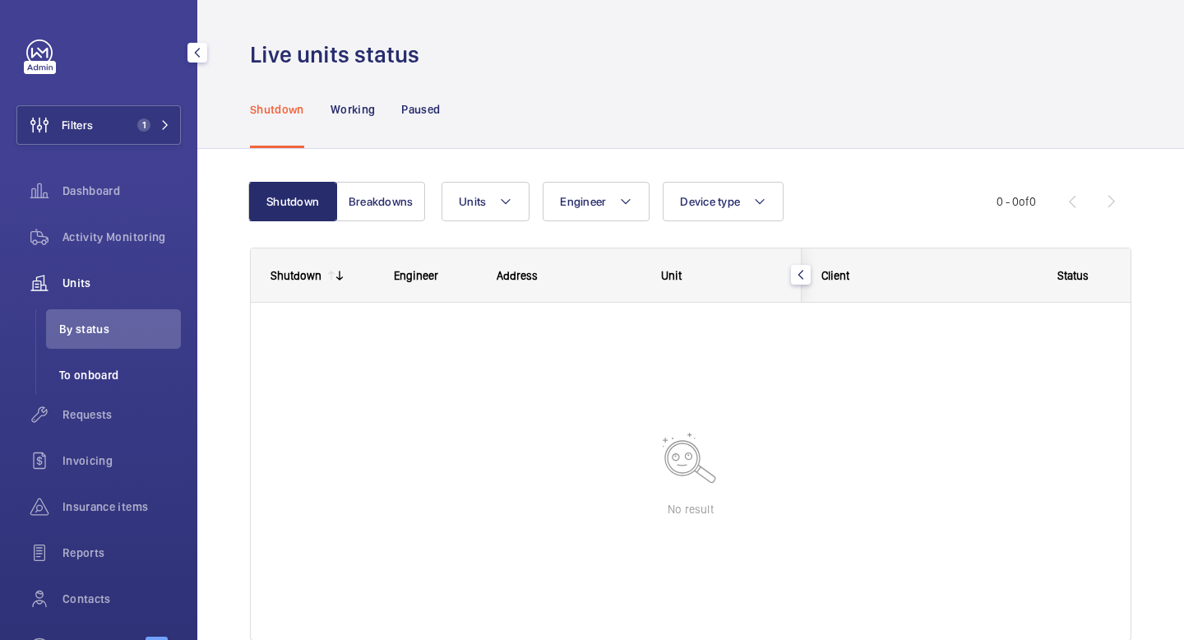
click at [105, 367] on span "To onboard" at bounding box center [120, 375] width 122 height 16
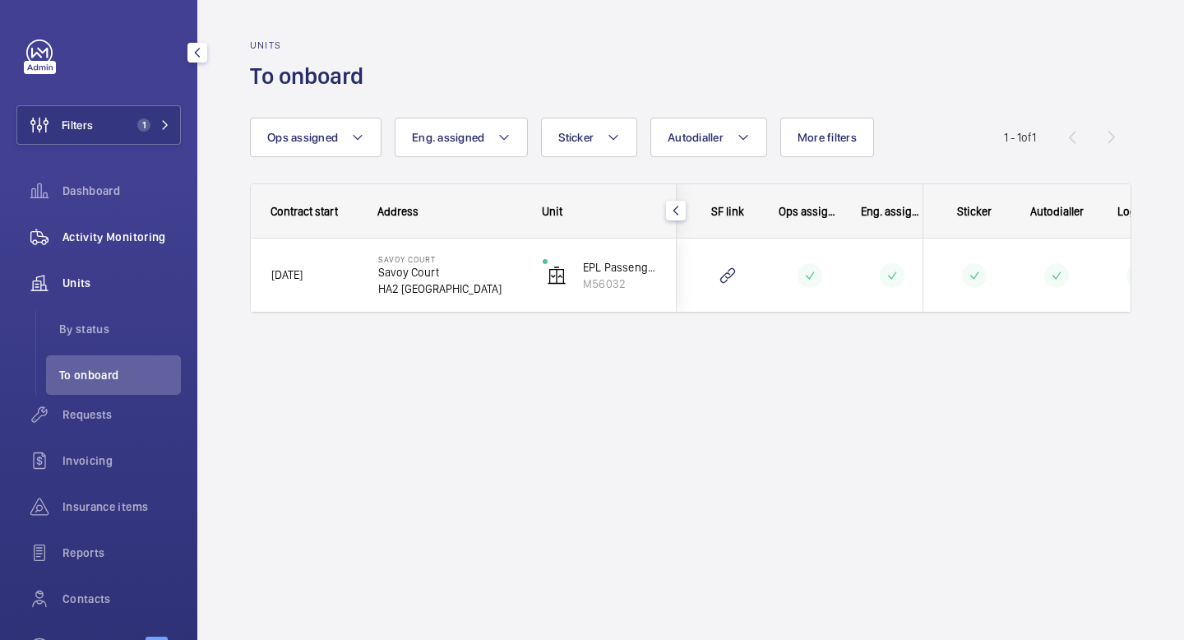
click at [103, 239] on span "Activity Monitoring" at bounding box center [122, 237] width 118 height 16
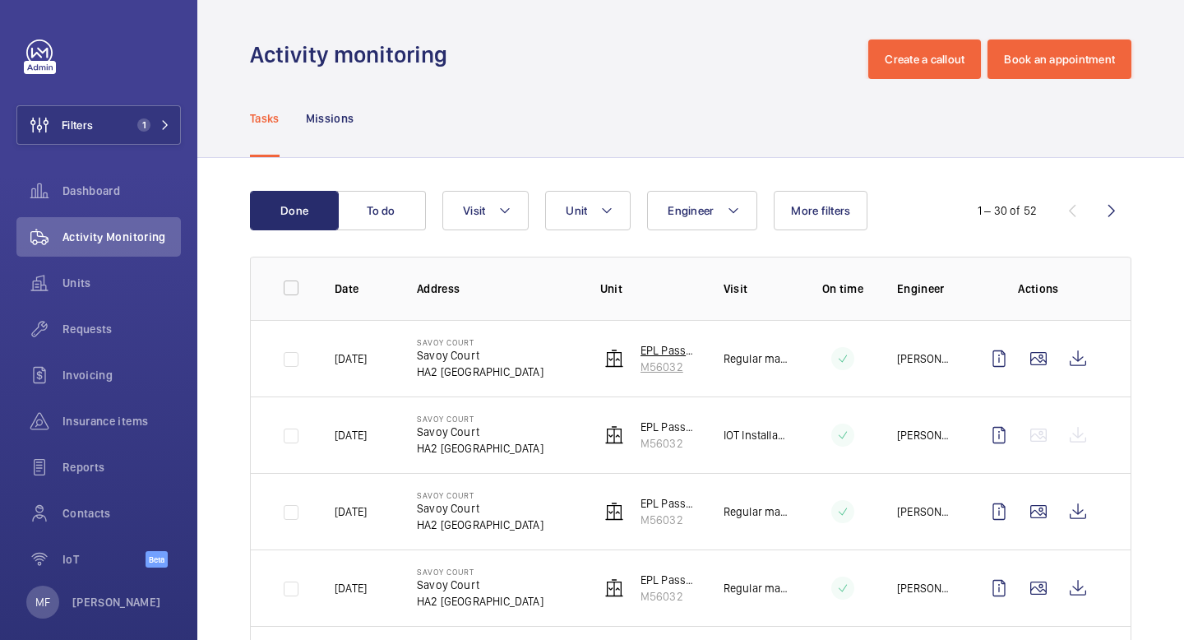
click at [619, 361] on img at bounding box center [615, 359] width 20 height 20
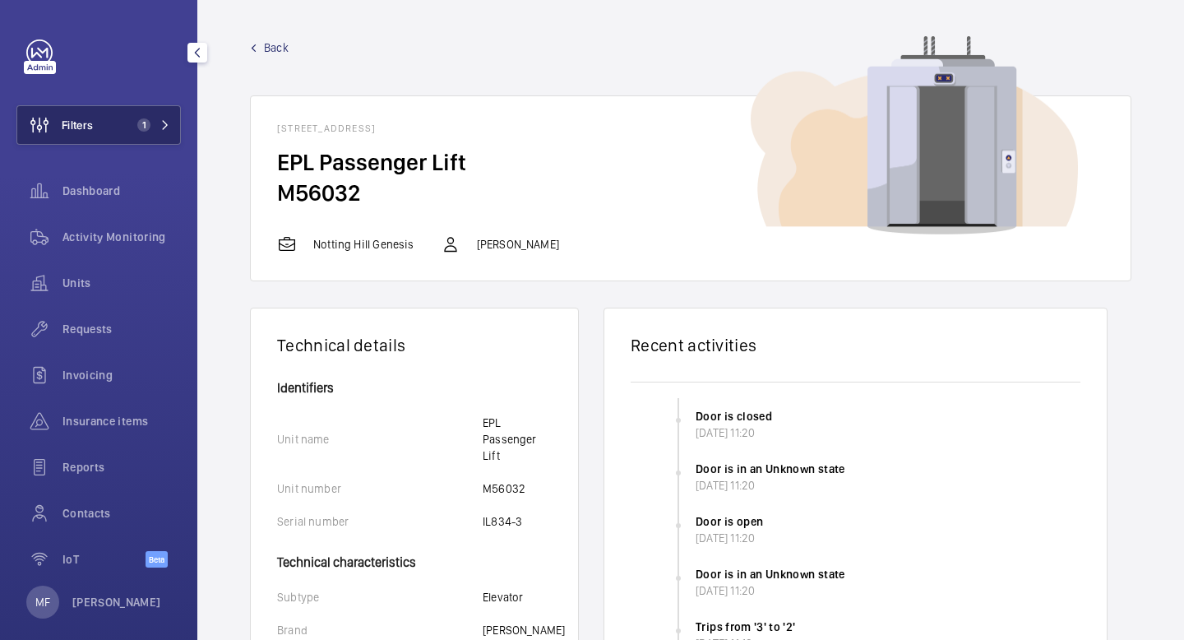
click at [120, 130] on button "Filters 1" at bounding box center [98, 124] width 164 height 39
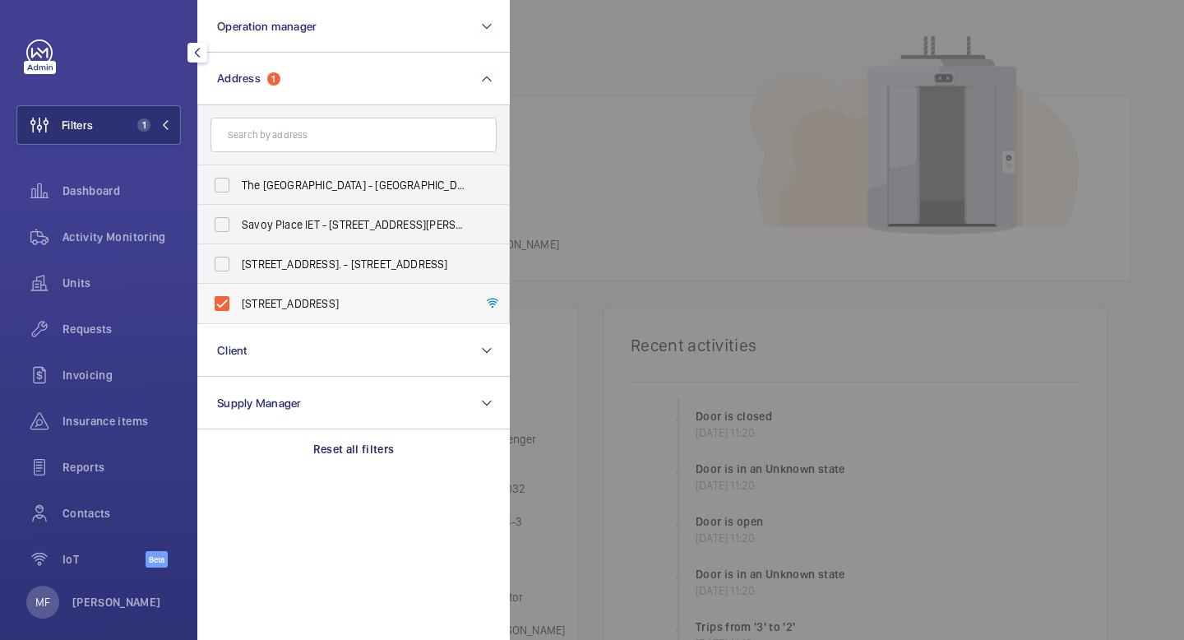
click at [228, 304] on label "[STREET_ADDRESS]" at bounding box center [341, 303] width 286 height 39
click at [228, 304] on input "[STREET_ADDRESS]" at bounding box center [222, 303] width 33 height 33
checkbox input "false"
click at [281, 136] on input "text" at bounding box center [354, 135] width 286 height 35
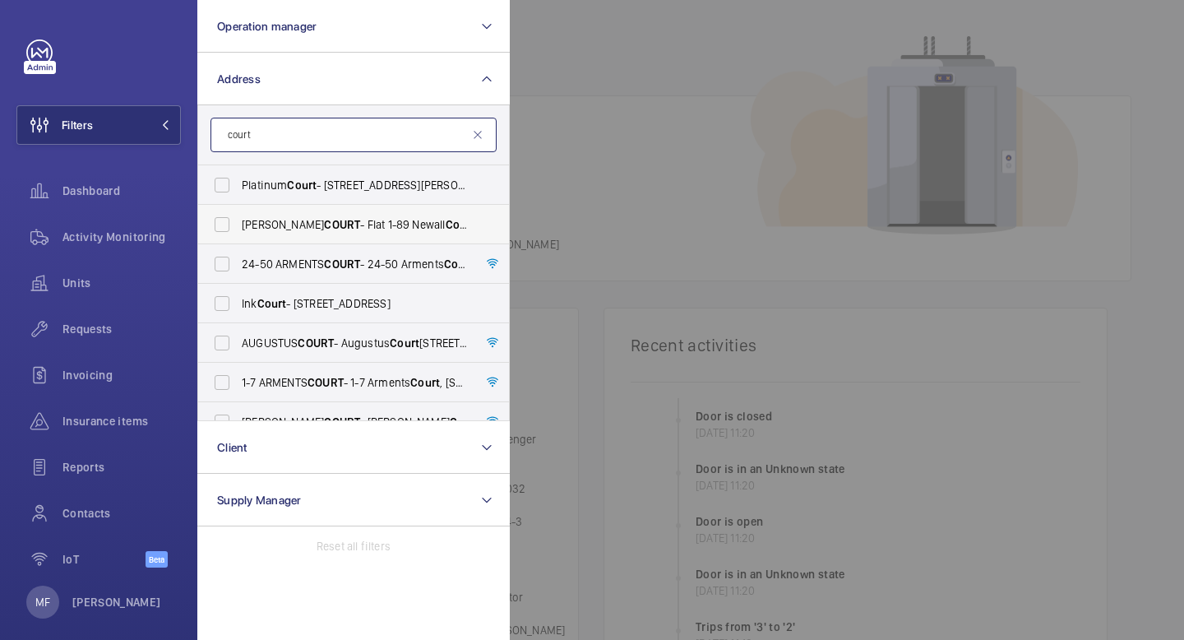
type input "court"
